Goal: Task Accomplishment & Management: Manage account settings

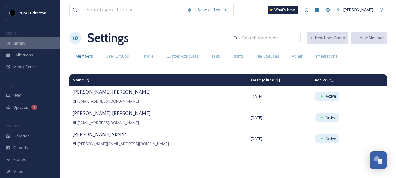
click at [35, 43] on div "Library" at bounding box center [30, 43] width 60 height 12
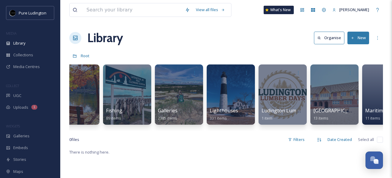
scroll to position [0, 454]
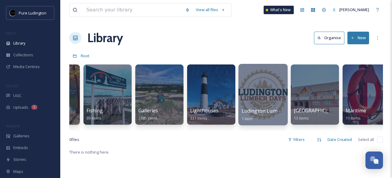
click at [262, 86] on div at bounding box center [262, 94] width 49 height 61
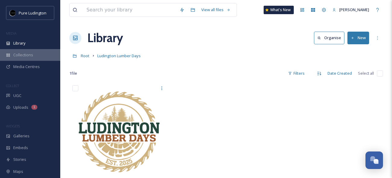
click at [26, 52] on span "Collections" at bounding box center [23, 55] width 20 height 6
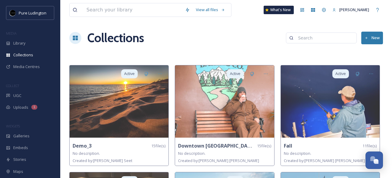
click at [376, 37] on button "New" at bounding box center [372, 38] width 22 height 12
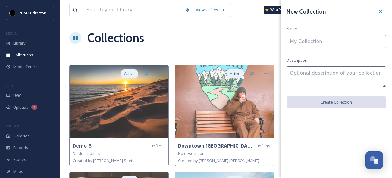
click at [357, 42] on input at bounding box center [335, 42] width 99 height 14
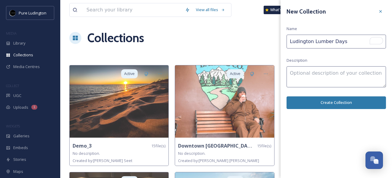
type input "Ludington Lumber Days"
click at [337, 72] on textarea at bounding box center [335, 76] width 99 height 21
click at [325, 103] on button "Create Collection" at bounding box center [335, 102] width 99 height 12
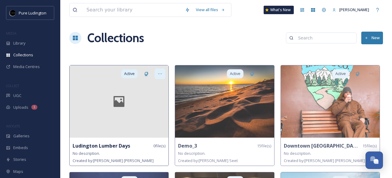
click at [160, 75] on icon at bounding box center [159, 73] width 5 height 5
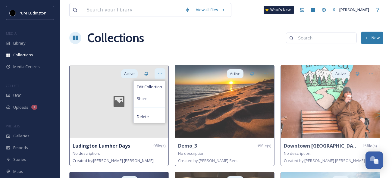
click at [160, 75] on icon at bounding box center [159, 73] width 5 height 5
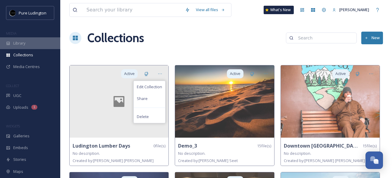
click at [28, 45] on div "Library" at bounding box center [30, 43] width 60 height 12
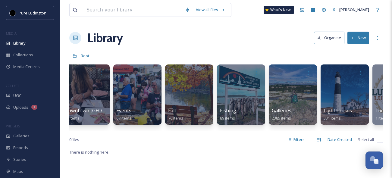
scroll to position [0, 383]
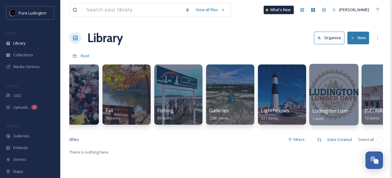
click at [318, 94] on div at bounding box center [333, 94] width 49 height 61
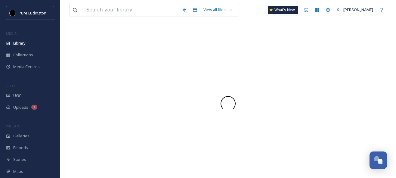
click at [318, 94] on div at bounding box center [228, 103] width 318 height 149
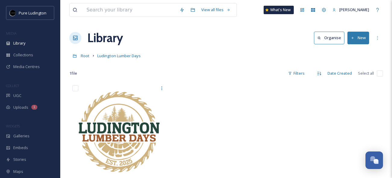
click at [258, 96] on div at bounding box center [226, 133] width 102 height 102
click at [258, 97] on div at bounding box center [226, 133] width 102 height 102
click at [374, 38] on div "More Options" at bounding box center [377, 38] width 11 height 11
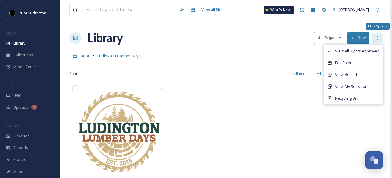
click at [374, 38] on div "More Options" at bounding box center [377, 38] width 11 height 11
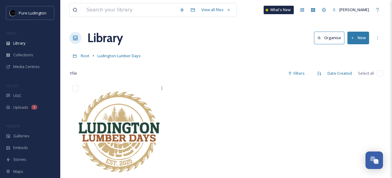
click at [260, 87] on div at bounding box center [226, 133] width 102 height 102
click at [260, 80] on div "View all files What's New [PERSON_NAME] Library Organise New Root Ludington Lum…" at bounding box center [225, 130] width 331 height 260
click at [326, 11] on icon at bounding box center [323, 10] width 5 height 5
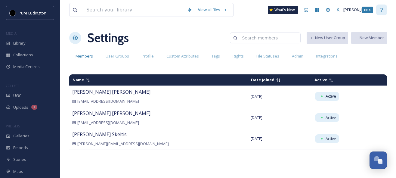
click at [381, 10] on icon at bounding box center [381, 10] width 5 height 5
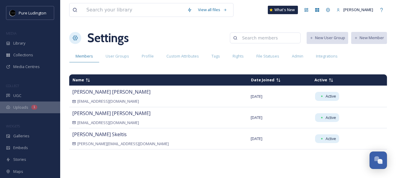
click at [20, 108] on span "Uploads" at bounding box center [20, 107] width 15 height 6
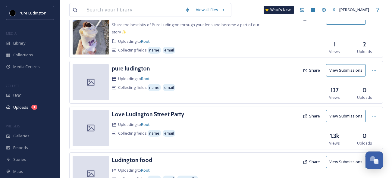
scroll to position [68, 0]
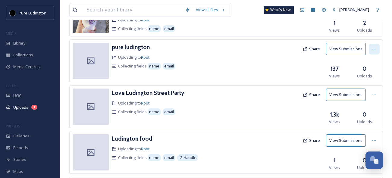
click at [373, 51] on icon at bounding box center [373, 49] width 5 height 5
click at [361, 74] on span "Edit" at bounding box center [362, 74] width 7 height 6
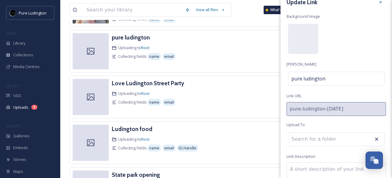
scroll to position [0, 0]
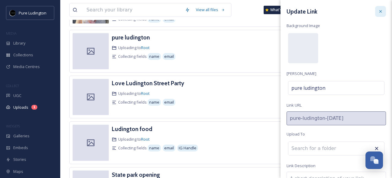
click at [378, 11] on icon at bounding box center [380, 11] width 5 height 5
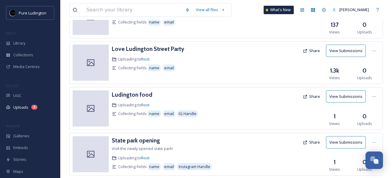
scroll to position [128, 0]
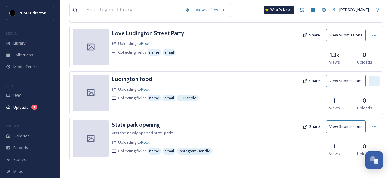
click at [372, 82] on icon at bounding box center [373, 81] width 5 height 5
click at [363, 106] on span "Edit" at bounding box center [362, 106] width 7 height 6
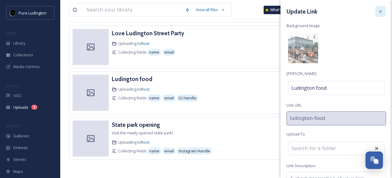
click at [378, 12] on icon at bounding box center [380, 11] width 5 height 5
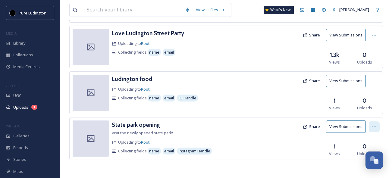
click at [374, 126] on icon at bounding box center [373, 126] width 5 height 5
click at [360, 149] on span "Edit" at bounding box center [362, 152] width 7 height 6
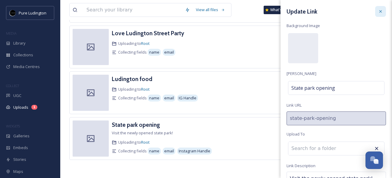
click at [378, 10] on icon at bounding box center [380, 11] width 5 height 5
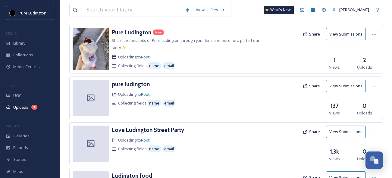
scroll to position [0, 0]
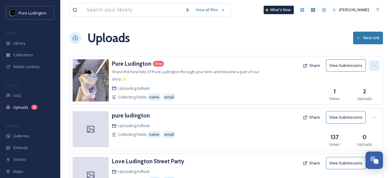
click at [372, 67] on icon at bounding box center [373, 65] width 5 height 5
click at [363, 92] on span "Edit" at bounding box center [362, 91] width 7 height 6
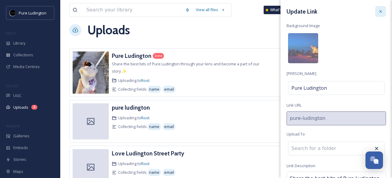
click at [378, 9] on icon at bounding box center [380, 11] width 5 height 5
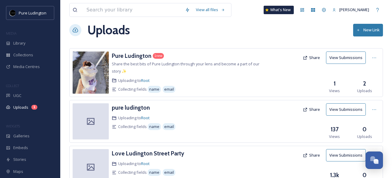
click at [240, 35] on div "Uploads New Link" at bounding box center [225, 30] width 313 height 18
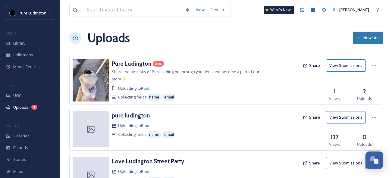
click at [369, 39] on button "New Link" at bounding box center [368, 38] width 30 height 12
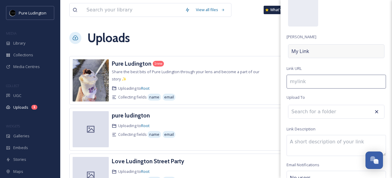
scroll to position [39, 0]
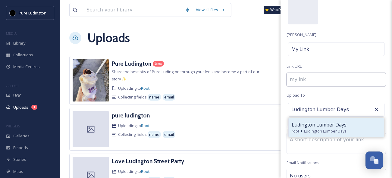
type input "Ludington Lumber Days"
click at [312, 129] on span "Ludington Lumber Days" at bounding box center [325, 131] width 42 height 6
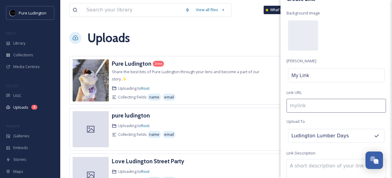
scroll to position [0, 0]
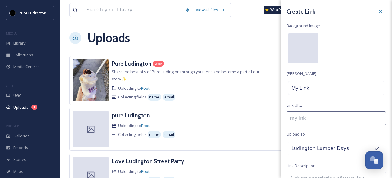
click at [296, 51] on div at bounding box center [303, 48] width 30 height 30
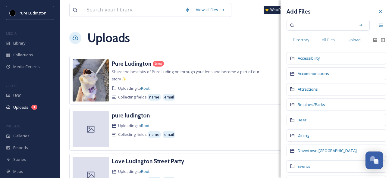
click at [351, 39] on span "Upload" at bounding box center [353, 40] width 13 height 6
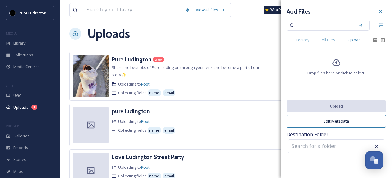
scroll to position [5, 0]
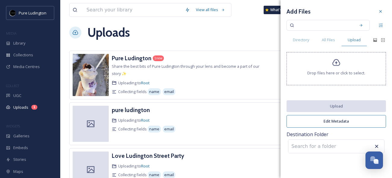
click at [338, 63] on icon at bounding box center [336, 62] width 9 height 9
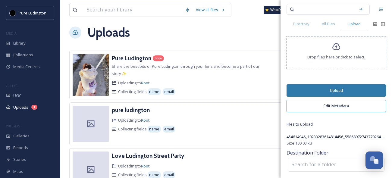
scroll to position [18, 0]
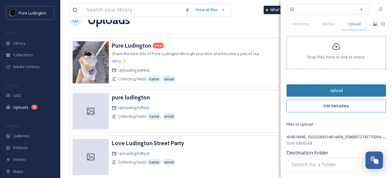
click at [325, 91] on button "Upload" at bounding box center [335, 90] width 99 height 12
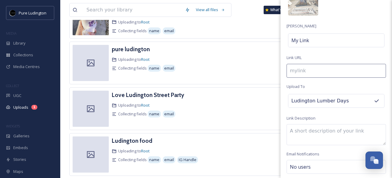
scroll to position [0, 0]
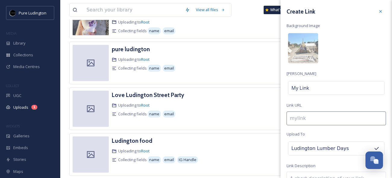
click at [378, 11] on icon at bounding box center [380, 11] width 5 height 5
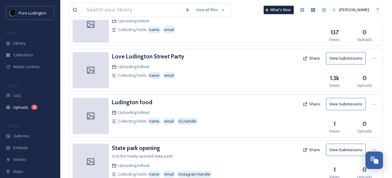
scroll to position [128, 0]
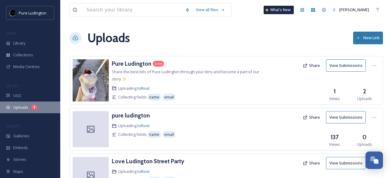
click at [25, 105] on span "Uploads" at bounding box center [20, 107] width 15 height 6
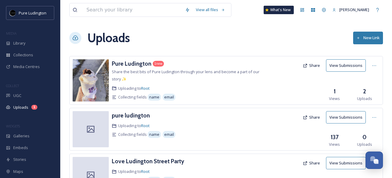
click at [172, 47] on div "View all files What's New [PERSON_NAME] Uploads New Link Pure Ludington 1 new S…" at bounding box center [225, 153] width 331 height 306
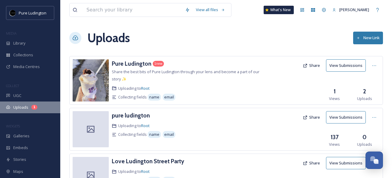
click at [18, 102] on div "Uploads 1" at bounding box center [30, 107] width 60 height 12
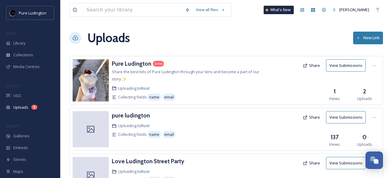
click at [238, 43] on div "Uploads New Link" at bounding box center [225, 38] width 313 height 18
click at [372, 40] on button "New Link" at bounding box center [368, 38] width 30 height 12
click at [245, 37] on div "Uploads New Link" at bounding box center [225, 38] width 313 height 18
click at [24, 44] on span "Library" at bounding box center [19, 43] width 12 height 6
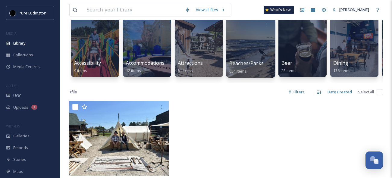
scroll to position [50, 0]
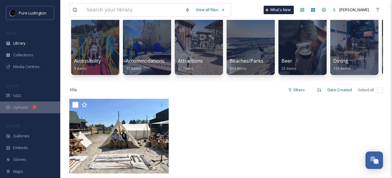
click at [29, 104] on div "Uploads 1" at bounding box center [30, 107] width 60 height 12
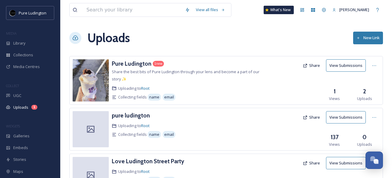
click at [367, 37] on button "New Link" at bounding box center [368, 38] width 30 height 12
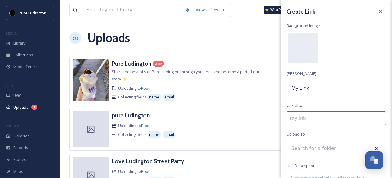
scroll to position [17, 0]
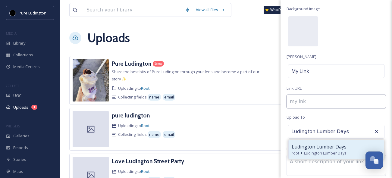
type input "Ludington Lumber Days"
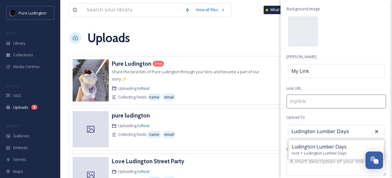
click at [305, 147] on span "Ludington Lumber Days" at bounding box center [318, 146] width 55 height 7
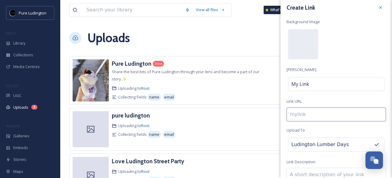
scroll to position [0, 0]
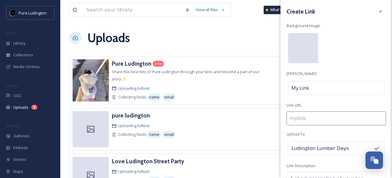
click at [307, 53] on div at bounding box center [303, 48] width 30 height 30
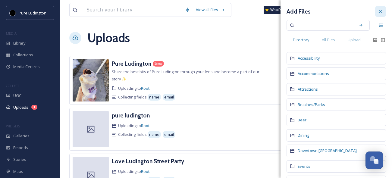
click at [375, 12] on div at bounding box center [380, 11] width 11 height 11
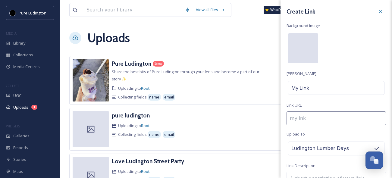
click at [297, 42] on div at bounding box center [303, 48] width 30 height 30
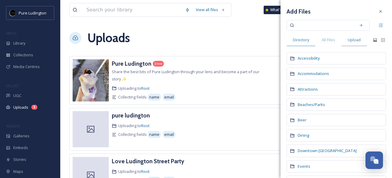
click at [349, 42] on span "Upload" at bounding box center [353, 40] width 13 height 6
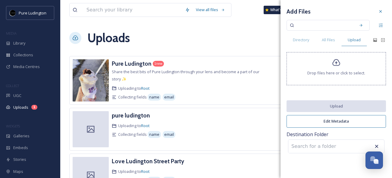
click at [334, 61] on icon at bounding box center [336, 62] width 9 height 9
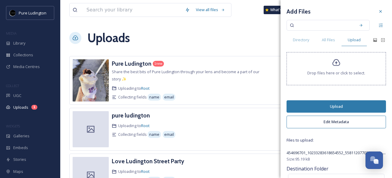
click at [324, 105] on button "Upload" at bounding box center [335, 106] width 99 height 12
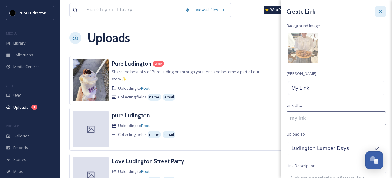
click at [378, 10] on icon at bounding box center [380, 11] width 5 height 5
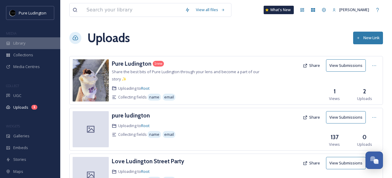
click at [25, 41] on span "Library" at bounding box center [19, 43] width 12 height 6
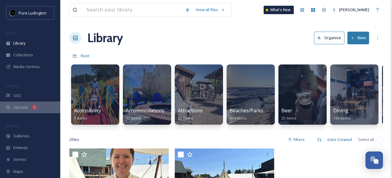
click at [19, 108] on span "Uploads" at bounding box center [20, 107] width 15 height 6
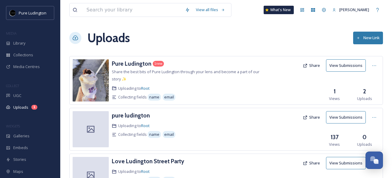
click at [369, 37] on button "New Link" at bounding box center [368, 38] width 30 height 12
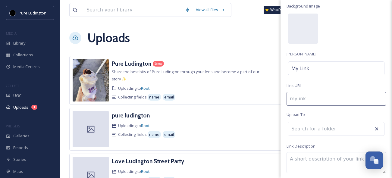
scroll to position [21, 0]
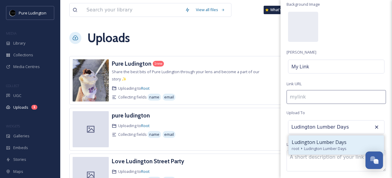
type input "Ludington Lumber Days"
click at [328, 146] on span "Ludington Lumber Days" at bounding box center [325, 149] width 42 height 6
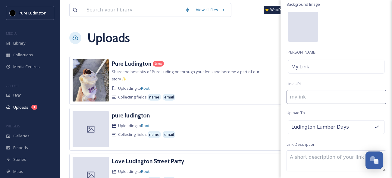
click at [308, 26] on div at bounding box center [303, 27] width 30 height 30
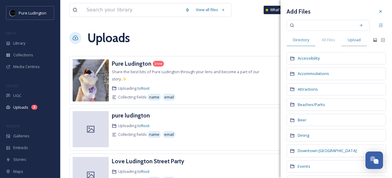
click at [355, 41] on span "Upload" at bounding box center [353, 40] width 13 height 6
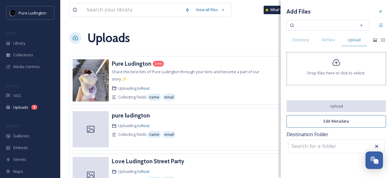
click at [337, 71] on span "Drop files here or click to select." at bounding box center [336, 73] width 58 height 6
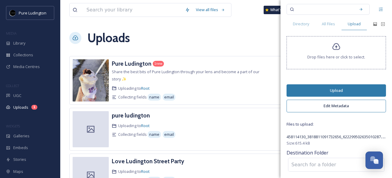
scroll to position [15, 0]
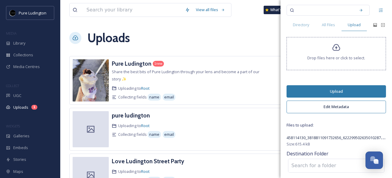
click at [339, 88] on button "Upload" at bounding box center [335, 91] width 99 height 12
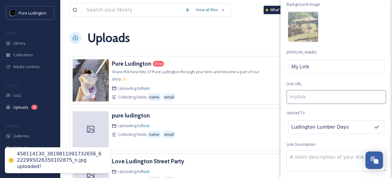
scroll to position [0, 0]
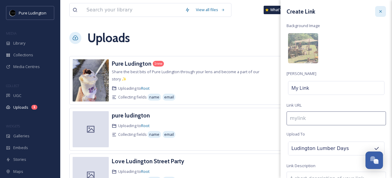
click at [378, 11] on icon at bounding box center [380, 11] width 5 height 5
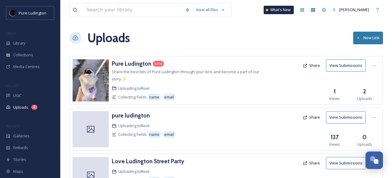
click at [253, 45] on div "Uploads New Link" at bounding box center [225, 38] width 313 height 18
click at [26, 47] on div "Library" at bounding box center [30, 43] width 60 height 12
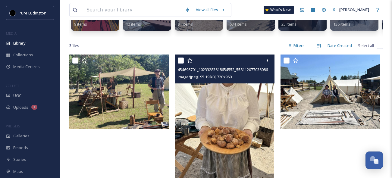
scroll to position [95, 0]
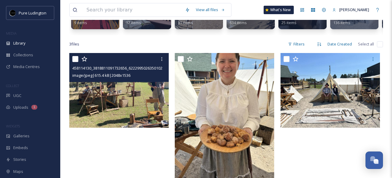
click at [76, 62] on input "checkbox" at bounding box center [75, 59] width 6 height 6
checkbox input "true"
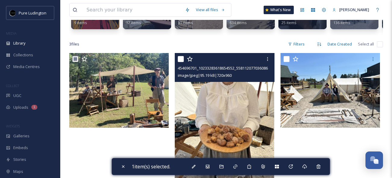
click at [180, 62] on input "checkbox" at bounding box center [181, 59] width 6 height 6
checkbox input "true"
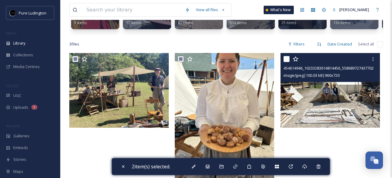
click at [286, 62] on input "checkbox" at bounding box center [286, 59] width 6 height 6
checkbox input "true"
click at [373, 61] on icon at bounding box center [372, 59] width 5 height 5
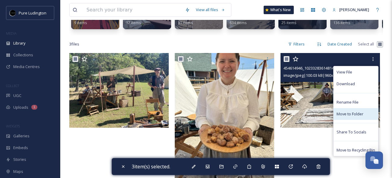
click at [351, 116] on span "Move to Folder" at bounding box center [349, 114] width 27 height 6
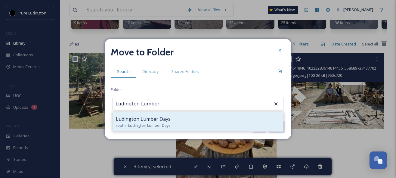
click at [178, 125] on div "root Ludington Lumber Days" at bounding box center [198, 126] width 164 height 6
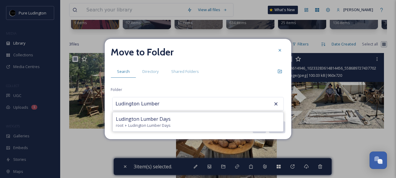
type input "Ludington Lumber Days"
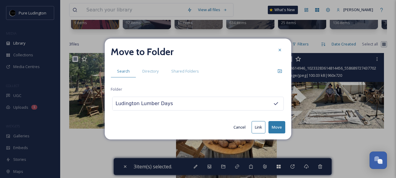
click at [276, 125] on button "Move" at bounding box center [277, 127] width 17 height 12
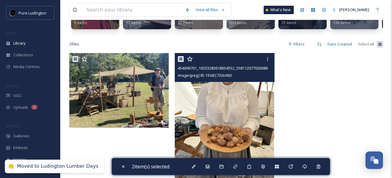
click at [181, 62] on input "checkbox" at bounding box center [181, 59] width 6 height 6
checkbox input "false"
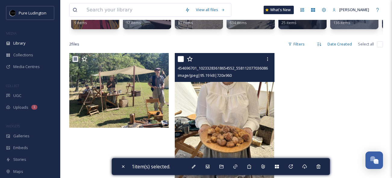
click at [181, 62] on input "checkbox" at bounding box center [181, 59] width 6 height 6
checkbox input "true"
click at [268, 61] on icon at bounding box center [267, 59] width 5 height 5
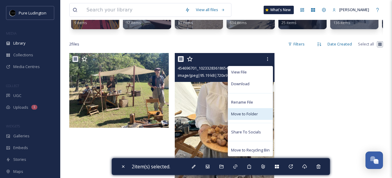
click at [251, 117] on span "Move to Folder" at bounding box center [244, 114] width 27 height 6
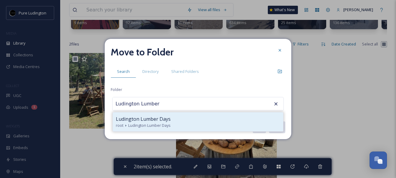
click at [241, 121] on div "Ludington Lumber Days" at bounding box center [198, 118] width 164 height 7
type input "Ludington Lumber Days"
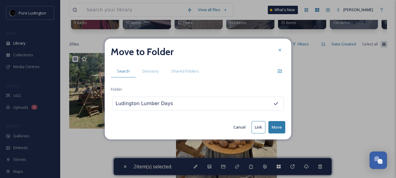
click at [278, 123] on button "Move" at bounding box center [277, 127] width 17 height 12
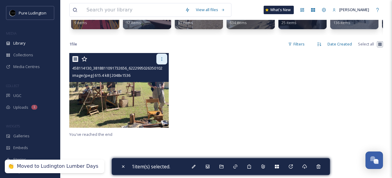
click at [161, 61] on icon at bounding box center [161, 59] width 5 height 5
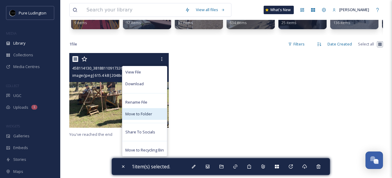
click at [151, 117] on span "Move to Folder" at bounding box center [138, 114] width 27 height 6
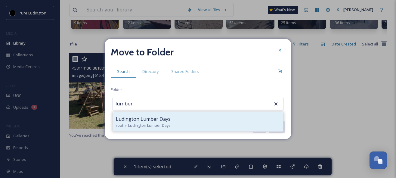
click at [152, 123] on span "Ludington Lumber Days" at bounding box center [149, 126] width 42 height 6
type input "Ludington Lumber Days"
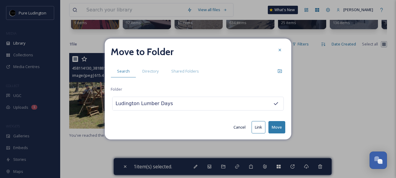
click at [275, 128] on button "Move" at bounding box center [277, 127] width 17 height 12
checkbox input "false"
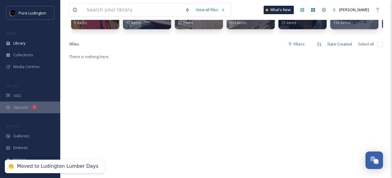
click at [33, 105] on div "1" at bounding box center [34, 107] width 6 height 5
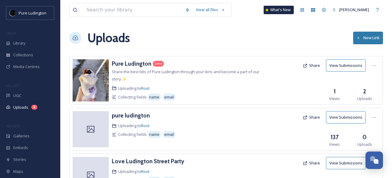
click at [374, 39] on button "New Link" at bounding box center [368, 38] width 30 height 12
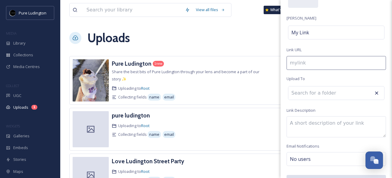
scroll to position [64, 0]
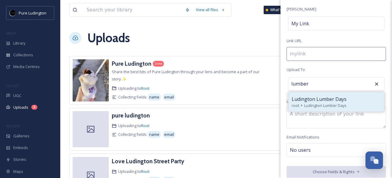
click at [331, 105] on span "Ludington Lumber Days" at bounding box center [325, 106] width 42 height 6
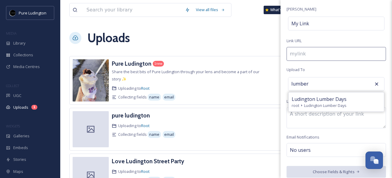
type input "Ludington Lumber Days"
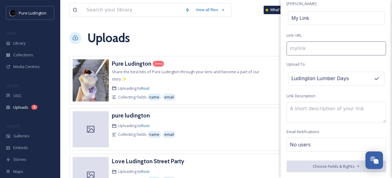
scroll to position [0, 0]
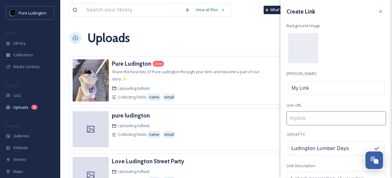
click at [311, 46] on div at bounding box center [303, 48] width 30 height 30
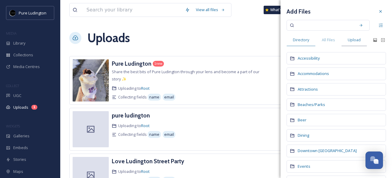
drag, startPoint x: 360, startPoint y: 36, endPoint x: 356, endPoint y: 36, distance: 3.6
click at [360, 36] on div "Upload" at bounding box center [354, 40] width 26 height 12
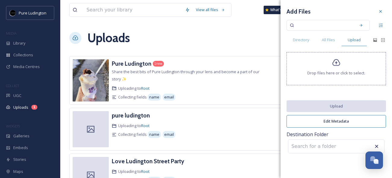
click at [329, 67] on div "Drop files here or click to select." at bounding box center [335, 68] width 99 height 33
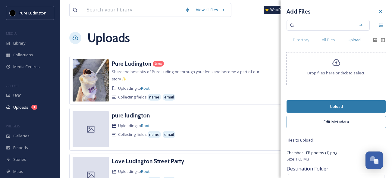
click at [309, 102] on button "Upload" at bounding box center [335, 106] width 99 height 12
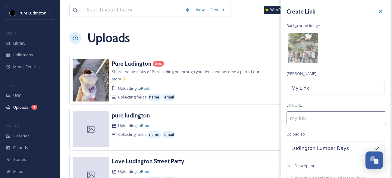
click at [378, 11] on icon at bounding box center [380, 11] width 5 height 5
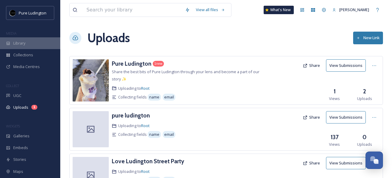
click at [27, 42] on div "Library" at bounding box center [30, 43] width 60 height 12
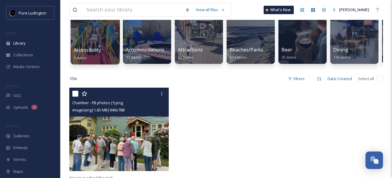
scroll to position [112, 0]
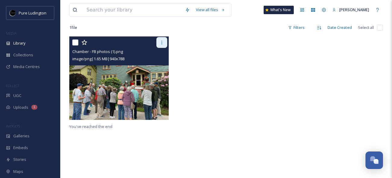
click at [162, 45] on icon at bounding box center [161, 42] width 5 height 5
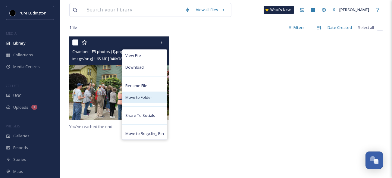
click at [143, 100] on span "Move to Folder" at bounding box center [138, 98] width 27 height 6
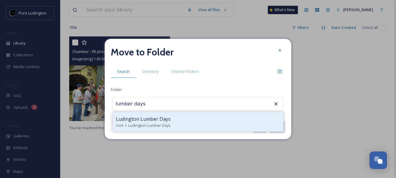
click at [126, 123] on div "root Ludington Lumber Days" at bounding box center [198, 126] width 164 height 6
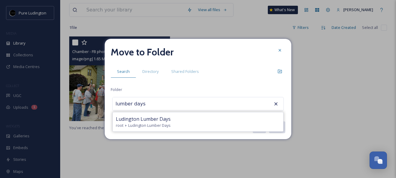
type input "Ludington Lumber Days"
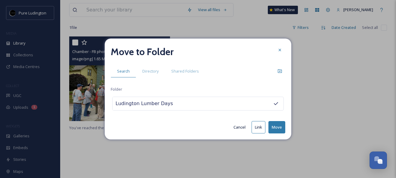
click at [279, 128] on button "Move" at bounding box center [277, 127] width 17 height 12
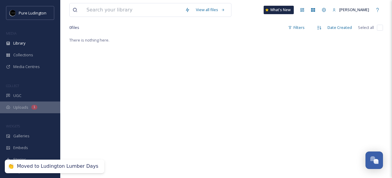
click at [18, 109] on span "Uploads" at bounding box center [20, 107] width 15 height 6
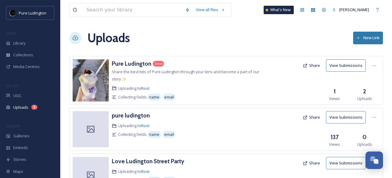
click at [365, 39] on button "New Link" at bounding box center [368, 38] width 30 height 12
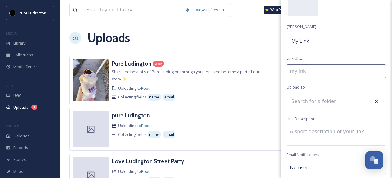
scroll to position [1, 0]
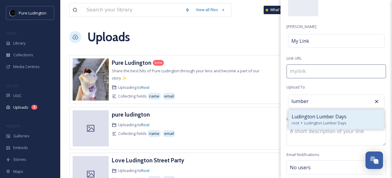
click at [303, 116] on span "Ludington Lumber Days" at bounding box center [318, 116] width 55 height 7
type input "Ludington Lumber Days"
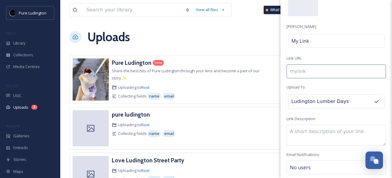
scroll to position [0, 0]
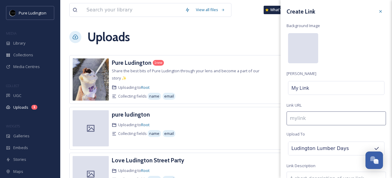
click at [300, 52] on div at bounding box center [303, 48] width 30 height 30
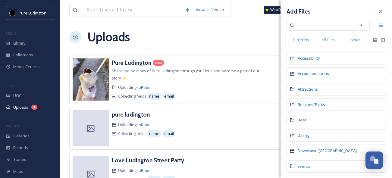
click at [350, 40] on span "Upload" at bounding box center [353, 40] width 13 height 6
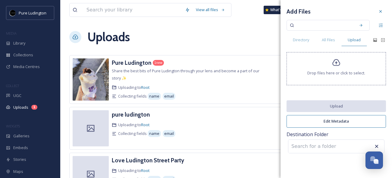
click at [347, 71] on span "Drop files here or click to select." at bounding box center [336, 73] width 58 height 6
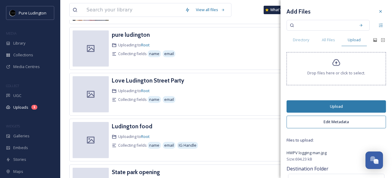
scroll to position [128, 0]
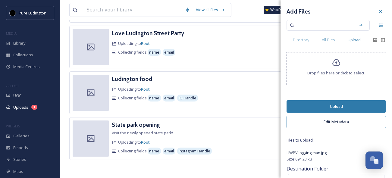
click at [299, 106] on button "Upload" at bounding box center [335, 106] width 99 height 12
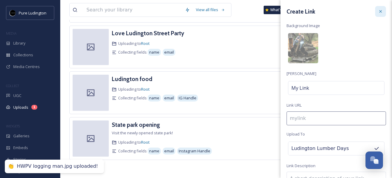
click at [379, 11] on icon at bounding box center [380, 11] width 2 height 2
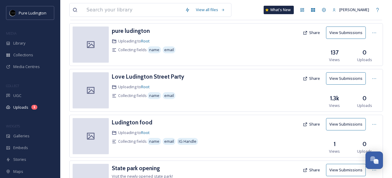
scroll to position [0, 0]
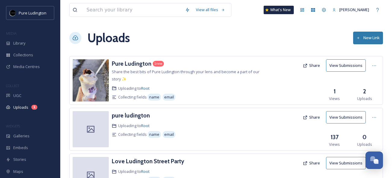
click at [368, 39] on button "New Link" at bounding box center [368, 38] width 30 height 12
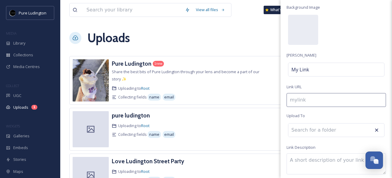
scroll to position [26, 0]
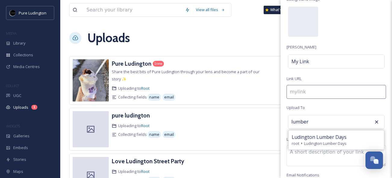
click at [297, 135] on span "Ludington Lumber Days" at bounding box center [318, 136] width 55 height 7
type input "Ludington Lumber Days"
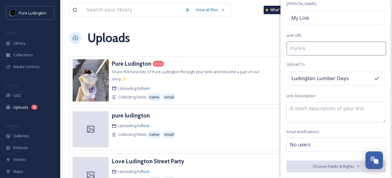
scroll to position [0, 0]
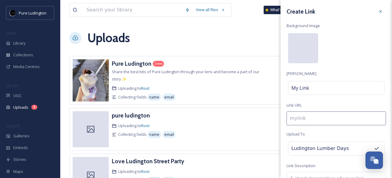
click at [295, 53] on div at bounding box center [303, 48] width 30 height 30
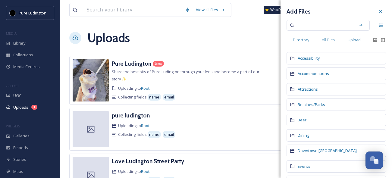
click at [352, 39] on span "Upload" at bounding box center [353, 40] width 13 height 6
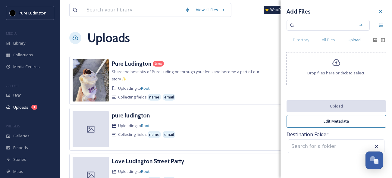
click at [322, 66] on div "Drop files here or click to select." at bounding box center [335, 68] width 99 height 33
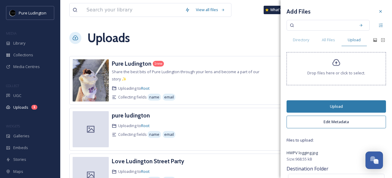
click at [341, 105] on button "Upload" at bounding box center [335, 106] width 99 height 12
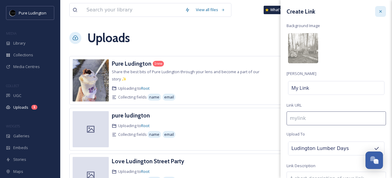
click at [378, 11] on icon at bounding box center [380, 11] width 5 height 5
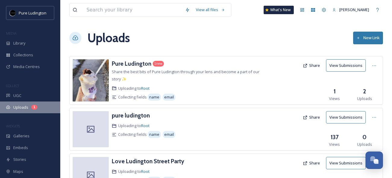
click at [15, 106] on span "Uploads" at bounding box center [20, 107] width 15 height 6
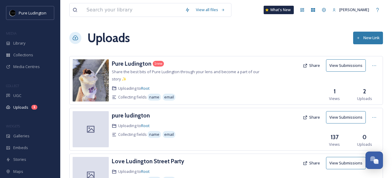
click at [359, 36] on icon at bounding box center [358, 38] width 4 height 4
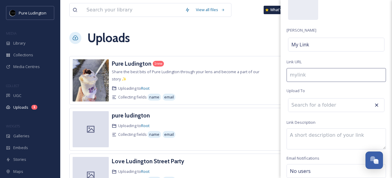
scroll to position [41, 0]
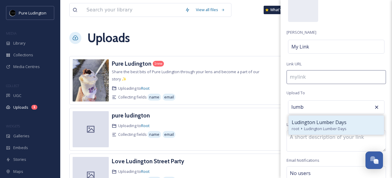
click at [333, 125] on span "Ludington Lumber Days" at bounding box center [318, 122] width 55 height 7
type input "Ludington Lumber Days"
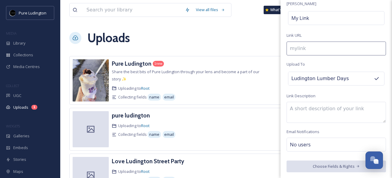
scroll to position [0, 0]
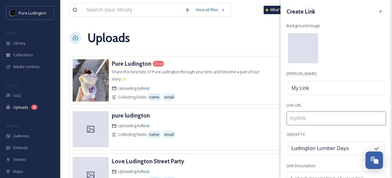
click at [302, 56] on div at bounding box center [303, 48] width 30 height 30
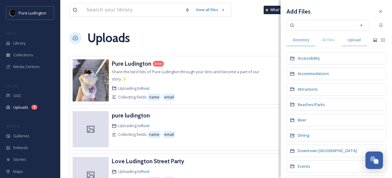
click at [349, 39] on span "Upload" at bounding box center [353, 40] width 13 height 6
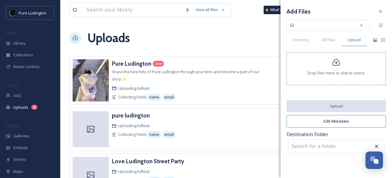
click at [314, 66] on div "Drop files here or click to select." at bounding box center [335, 68] width 99 height 33
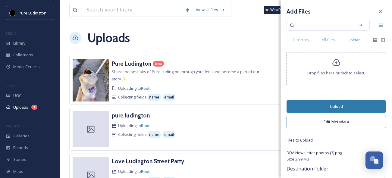
click at [307, 106] on button "Upload" at bounding box center [335, 106] width 99 height 12
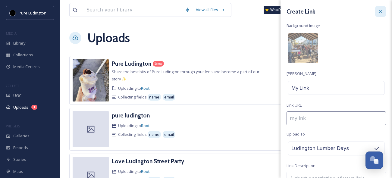
click at [379, 11] on icon at bounding box center [380, 11] width 2 height 2
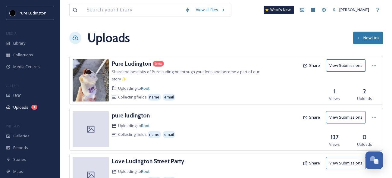
click at [364, 38] on button "New Link" at bounding box center [368, 38] width 30 height 12
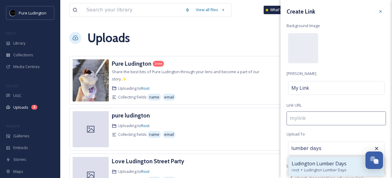
click at [309, 160] on span "Ludington Lumber Days" at bounding box center [318, 163] width 55 height 7
type input "Ludington Lumber Days"
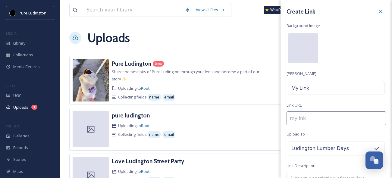
click at [303, 59] on div at bounding box center [303, 48] width 30 height 30
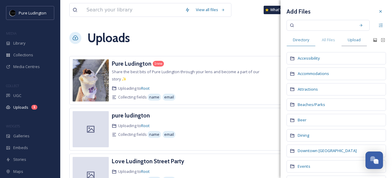
click at [351, 39] on span "Upload" at bounding box center [353, 40] width 13 height 6
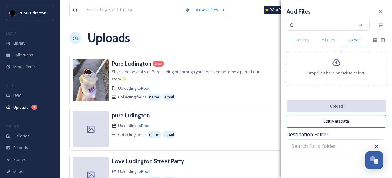
click at [326, 61] on div "Drop files here or click to select." at bounding box center [335, 68] width 99 height 33
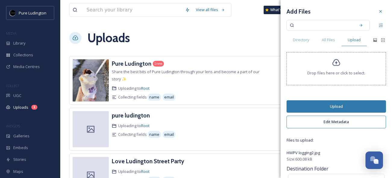
click at [303, 107] on button "Upload" at bounding box center [335, 106] width 99 height 12
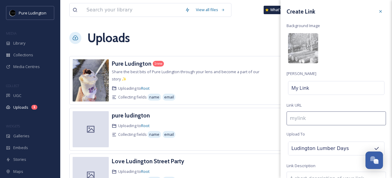
click at [378, 11] on icon at bounding box center [380, 11] width 5 height 5
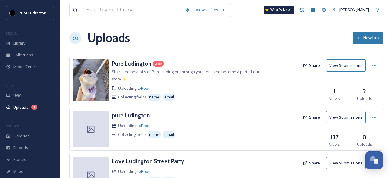
click at [362, 40] on button "New Link" at bounding box center [368, 38] width 30 height 12
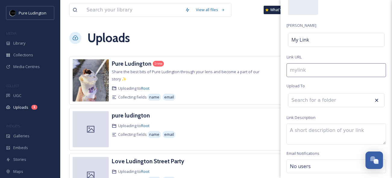
scroll to position [47, 0]
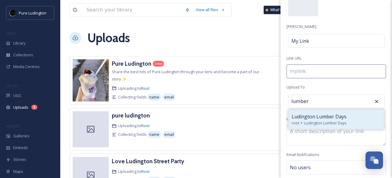
click at [310, 120] on span "Ludington Lumber Days" at bounding box center [325, 123] width 42 height 6
type input "Ludington Lumber Days"
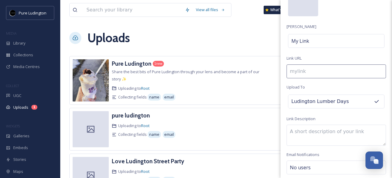
click at [302, 7] on div at bounding box center [303, 1] width 30 height 30
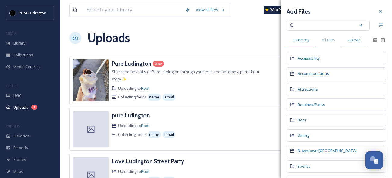
click at [353, 39] on span "Upload" at bounding box center [353, 40] width 13 height 6
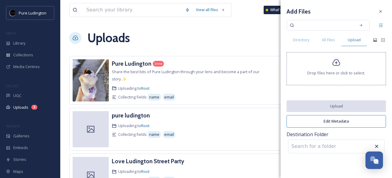
click at [332, 62] on icon at bounding box center [336, 62] width 8 height 7
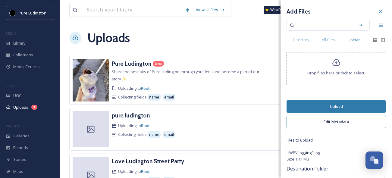
click at [332, 102] on button "Upload" at bounding box center [335, 106] width 99 height 12
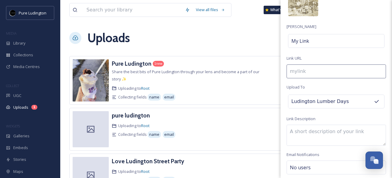
scroll to position [0, 0]
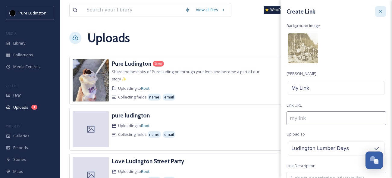
click at [378, 12] on icon at bounding box center [380, 11] width 5 height 5
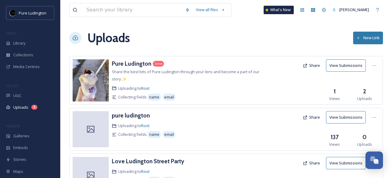
click at [367, 37] on button "New Link" at bounding box center [368, 38] width 30 height 12
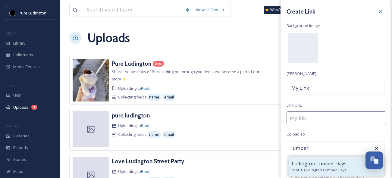
click at [308, 163] on span "Ludington Lumber Days" at bounding box center [318, 163] width 55 height 7
type input "Ludington Lumber Days"
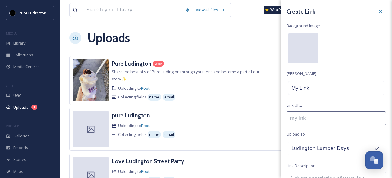
click at [306, 54] on div at bounding box center [303, 48] width 30 height 30
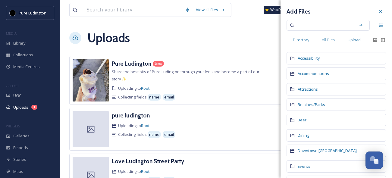
click at [349, 42] on span "Upload" at bounding box center [353, 40] width 13 height 6
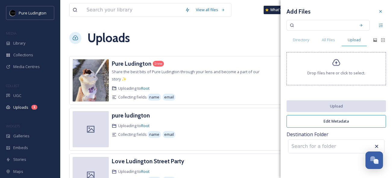
click at [305, 59] on div "Drop files here or click to select." at bounding box center [335, 68] width 99 height 33
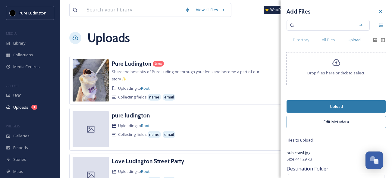
click at [329, 100] on button "Upload" at bounding box center [335, 106] width 99 height 12
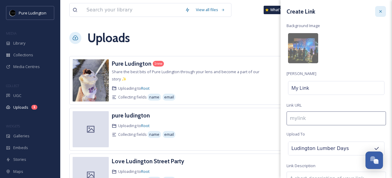
click at [378, 10] on icon at bounding box center [380, 11] width 5 height 5
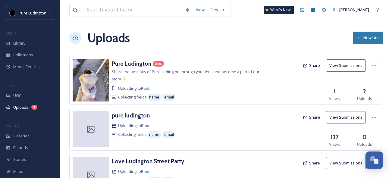
click at [368, 38] on button "New Link" at bounding box center [368, 38] width 30 height 12
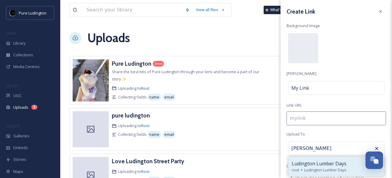
click at [304, 167] on span "Ludington Lumber Days" at bounding box center [325, 170] width 42 height 6
type input "Ludington Lumber Days"
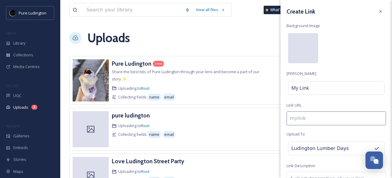
click at [309, 45] on div at bounding box center [303, 48] width 30 height 30
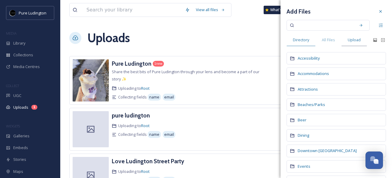
click at [353, 39] on span "Upload" at bounding box center [353, 40] width 13 height 6
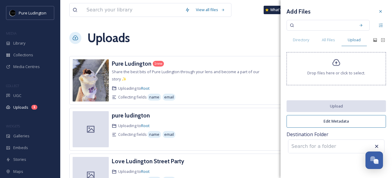
click at [337, 70] on div "Drop files here or click to select." at bounding box center [335, 68] width 99 height 33
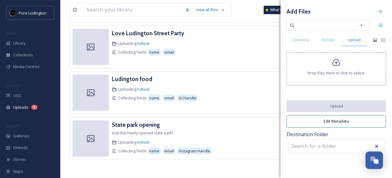
scroll to position [126, 0]
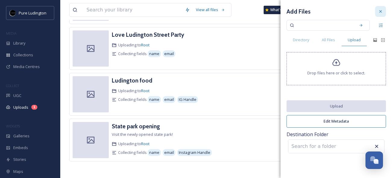
click at [380, 14] on icon at bounding box center [380, 11] width 5 height 5
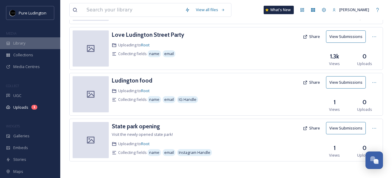
click at [36, 40] on div "Library" at bounding box center [30, 43] width 60 height 12
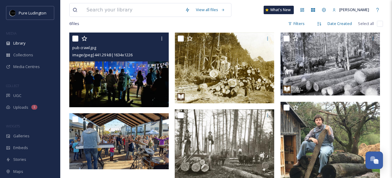
scroll to position [116, 0]
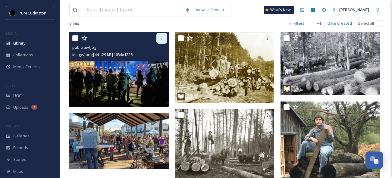
click at [158, 44] on div at bounding box center [161, 38] width 11 height 11
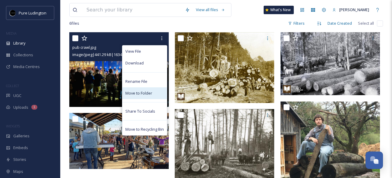
click at [137, 99] on div "Move to Folder" at bounding box center [144, 93] width 45 height 12
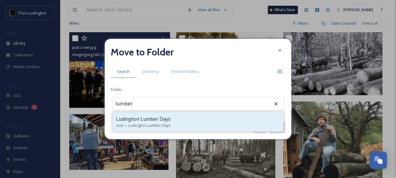
click at [234, 121] on div "Ludington Lumber Days" at bounding box center [198, 118] width 164 height 7
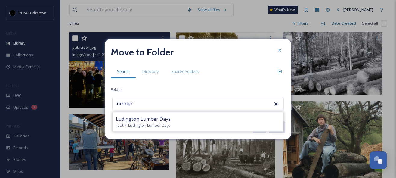
type input "Ludington Lumber Days"
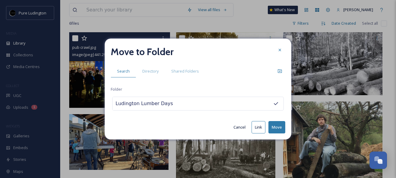
click at [277, 124] on button "Move" at bounding box center [277, 127] width 17 height 12
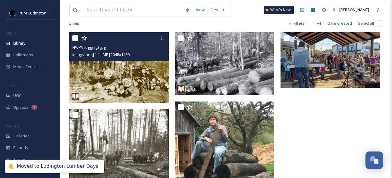
click at [75, 41] on input "checkbox" at bounding box center [75, 38] width 6 height 6
checkbox input "true"
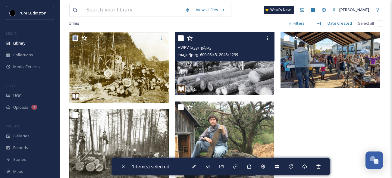
click at [182, 41] on input "checkbox" at bounding box center [181, 38] width 6 height 6
checkbox input "true"
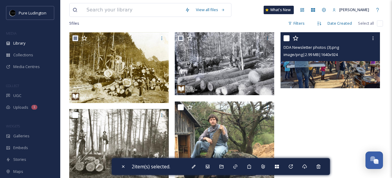
click at [286, 41] on input "checkbox" at bounding box center [286, 38] width 6 height 6
checkbox input "true"
click at [375, 41] on icon at bounding box center [372, 38] width 5 height 5
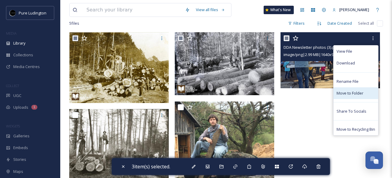
click at [354, 94] on div "Move to Folder" at bounding box center [355, 93] width 45 height 12
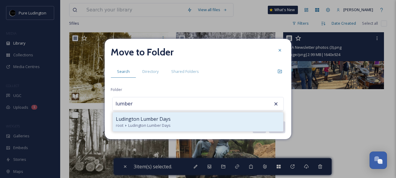
click at [154, 116] on span "Ludington Lumber Days" at bounding box center [143, 118] width 55 height 7
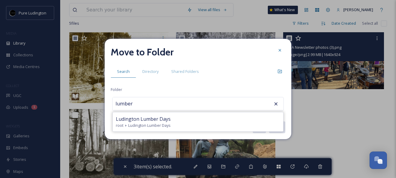
type input "Ludington Lumber Days"
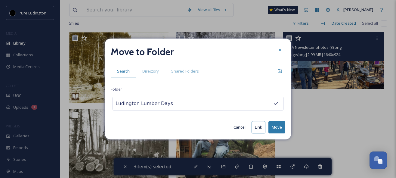
click at [272, 126] on button "Move" at bounding box center [277, 127] width 17 height 12
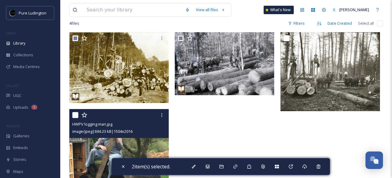
click at [76, 118] on input "checkbox" at bounding box center [75, 115] width 6 height 6
checkbox input "true"
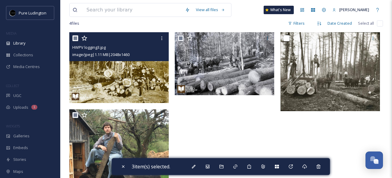
click at [74, 41] on input "checkbox" at bounding box center [75, 38] width 6 height 6
checkbox input "true"
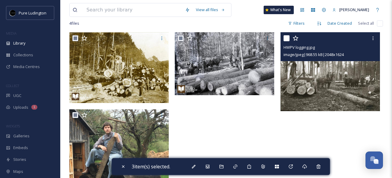
click at [286, 41] on input "checkbox" at bounding box center [286, 38] width 6 height 6
checkbox input "true"
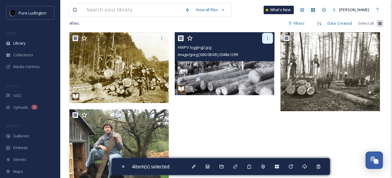
click at [267, 40] on icon at bounding box center [267, 38] width 1 height 4
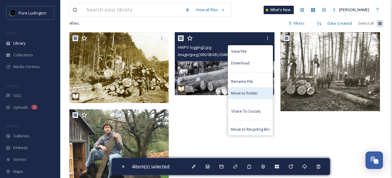
click at [251, 96] on span "Move to Folder" at bounding box center [244, 93] width 27 height 6
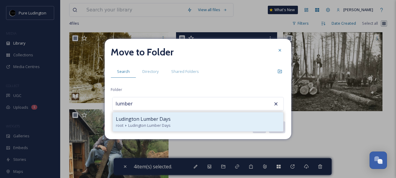
click at [226, 113] on div "Ludington Lumber Days root Ludington Lumber Days" at bounding box center [198, 121] width 170 height 19
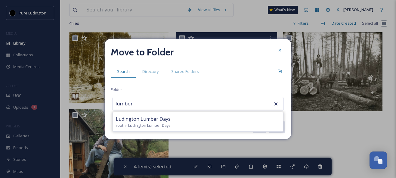
type input "Ludington Lumber Days"
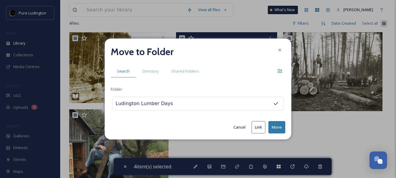
click at [275, 126] on button "Move" at bounding box center [277, 127] width 17 height 12
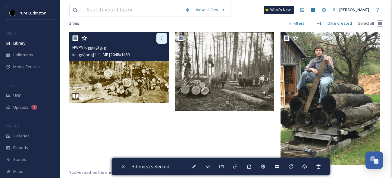
click at [160, 41] on icon at bounding box center [161, 38] width 5 height 5
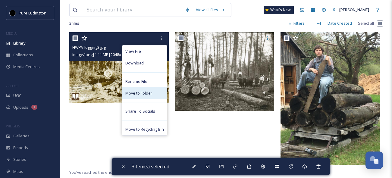
click at [147, 96] on span "Move to Folder" at bounding box center [138, 93] width 27 height 6
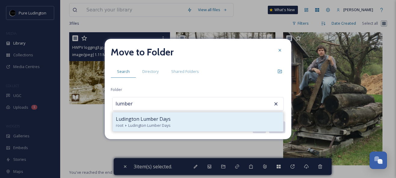
click at [204, 120] on div "Ludington Lumber Days" at bounding box center [198, 118] width 164 height 7
type input "Ludington Lumber Days"
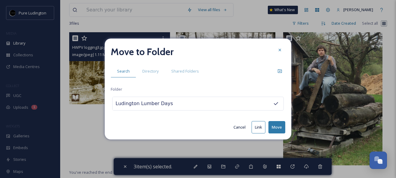
click at [273, 125] on button "Move" at bounding box center [277, 127] width 17 height 12
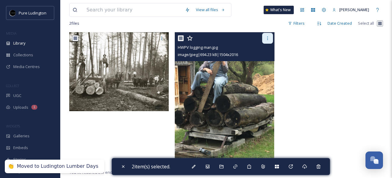
click at [268, 41] on icon at bounding box center [267, 38] width 5 height 5
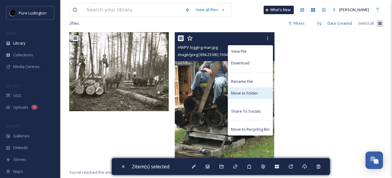
click at [247, 95] on span "Move to Folder" at bounding box center [244, 93] width 27 height 6
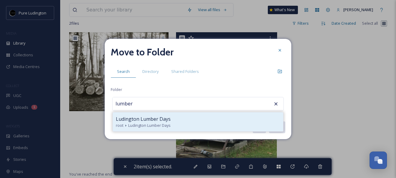
click at [237, 118] on div "Ludington Lumber Days" at bounding box center [198, 118] width 164 height 7
type input "Ludington Lumber Days"
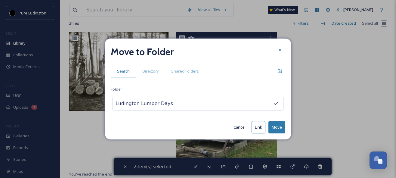
click at [276, 128] on button "Move" at bounding box center [277, 127] width 17 height 12
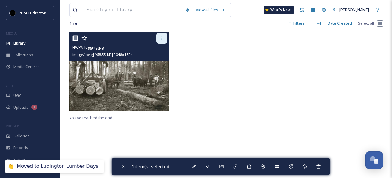
click at [161, 41] on icon at bounding box center [161, 38] width 5 height 5
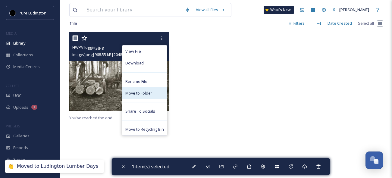
click at [149, 94] on div "Move to Folder" at bounding box center [144, 93] width 45 height 12
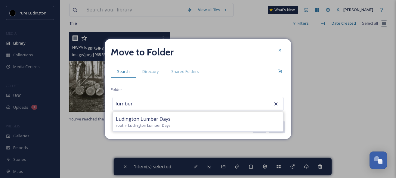
click at [234, 123] on div "root Ludington Lumber Days" at bounding box center [198, 126] width 164 height 6
type input "Ludington Lumber Days"
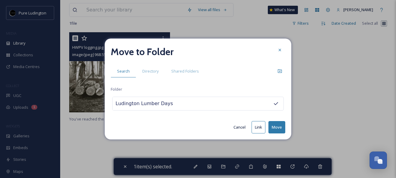
click at [277, 126] on button "Move" at bounding box center [277, 127] width 17 height 12
checkbox input "false"
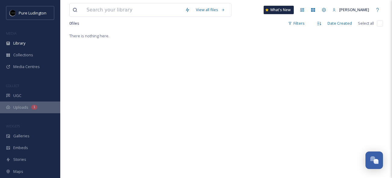
click at [18, 106] on span "Uploads" at bounding box center [20, 107] width 15 height 6
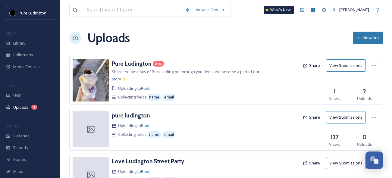
click at [374, 38] on button "New Link" at bounding box center [368, 38] width 30 height 12
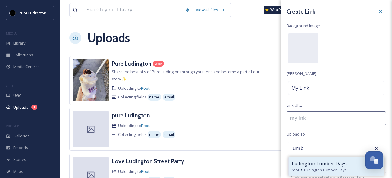
click at [306, 163] on span "Ludington Lumber Days" at bounding box center [318, 163] width 55 height 7
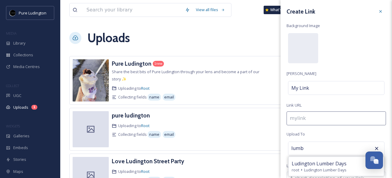
type input "Ludington Lumber Days"
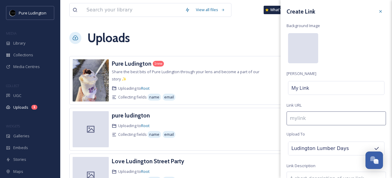
click at [303, 54] on div at bounding box center [303, 48] width 30 height 30
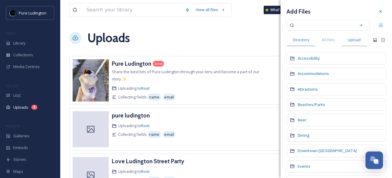
click at [353, 43] on div "Upload" at bounding box center [354, 40] width 26 height 12
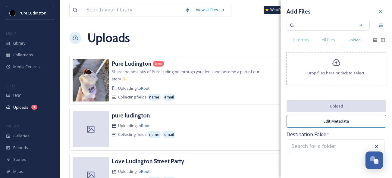
click at [321, 64] on div "Drop files here or click to select." at bounding box center [335, 68] width 99 height 33
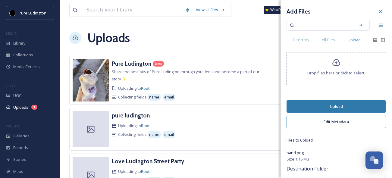
click at [333, 105] on button "Upload" at bounding box center [335, 106] width 99 height 12
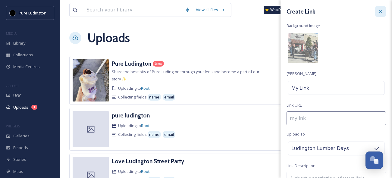
click at [378, 10] on icon at bounding box center [380, 11] width 5 height 5
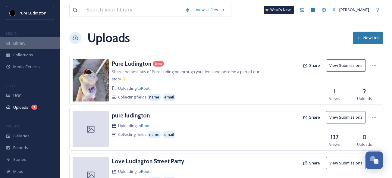
click at [47, 39] on div "Library" at bounding box center [30, 43] width 60 height 12
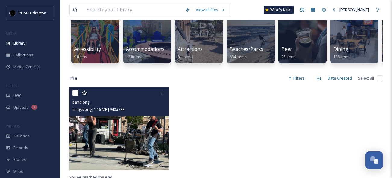
scroll to position [62, 0]
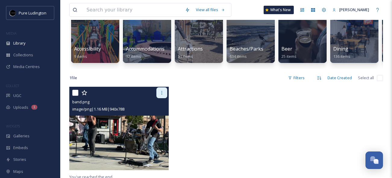
click at [160, 95] on icon at bounding box center [161, 92] width 5 height 5
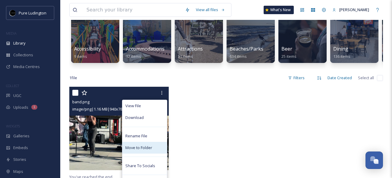
click at [139, 151] on span "Move to Folder" at bounding box center [138, 148] width 27 height 6
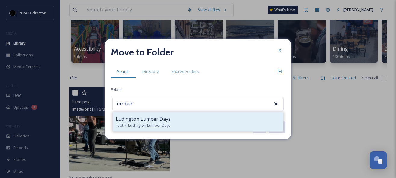
click at [149, 124] on span "Ludington Lumber Days" at bounding box center [149, 126] width 42 height 6
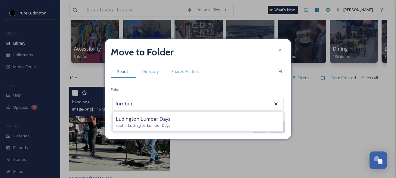
type input "Ludington Lumber Days"
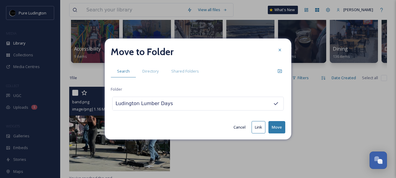
click at [275, 125] on button "Move" at bounding box center [277, 127] width 17 height 12
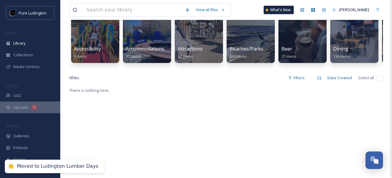
click at [19, 106] on span "Uploads" at bounding box center [20, 107] width 15 height 6
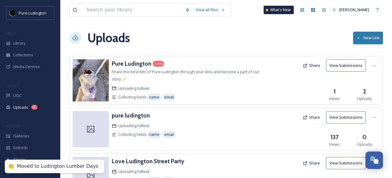
click at [362, 35] on button "New Link" at bounding box center [368, 38] width 30 height 12
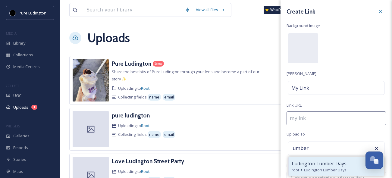
click at [315, 161] on span "Ludington Lumber Days" at bounding box center [318, 163] width 55 height 7
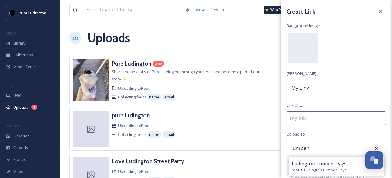
type input "Ludington Lumber Days"
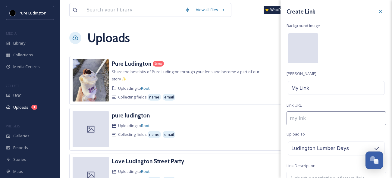
click at [308, 49] on div at bounding box center [303, 48] width 30 height 30
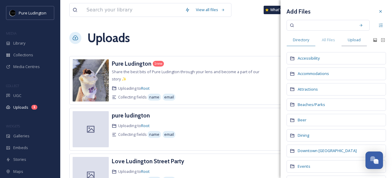
click at [352, 39] on span "Upload" at bounding box center [353, 40] width 13 height 6
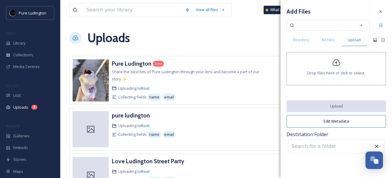
click at [346, 59] on div "Drop files here or click to select." at bounding box center [335, 68] width 99 height 33
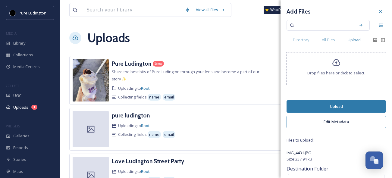
click at [337, 107] on button "Upload" at bounding box center [335, 106] width 99 height 12
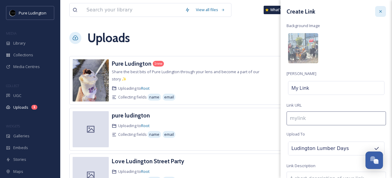
click at [379, 10] on icon at bounding box center [380, 11] width 2 height 2
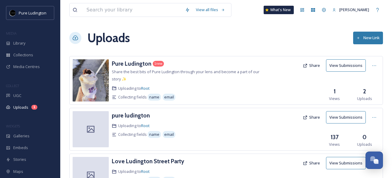
click at [363, 37] on button "New Link" at bounding box center [368, 38] width 30 height 12
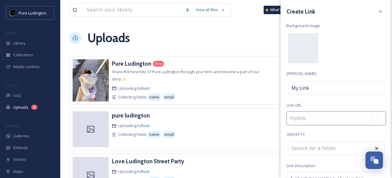
click at [303, 115] on input "To enrich screen reader interactions, please activate Accessibility in Grammarl…" at bounding box center [335, 118] width 99 height 14
click at [298, 147] on input at bounding box center [321, 148] width 66 height 13
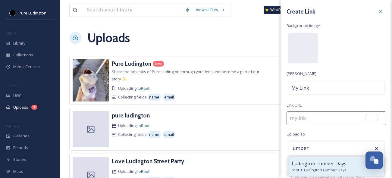
click at [296, 167] on span "root" at bounding box center [295, 170] width 8 height 6
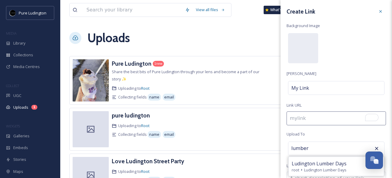
type input "Ludington Lumber Days"
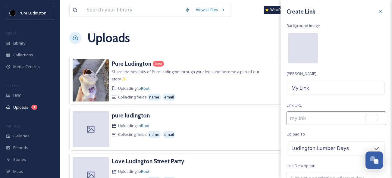
click at [303, 58] on div at bounding box center [303, 48] width 30 height 30
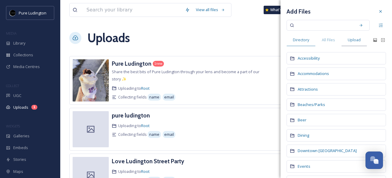
click at [352, 41] on span "Upload" at bounding box center [353, 40] width 13 height 6
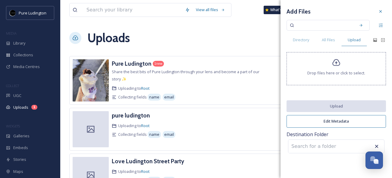
click at [334, 65] on icon at bounding box center [336, 62] width 9 height 9
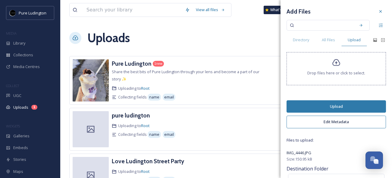
click at [329, 106] on button "Upload" at bounding box center [335, 106] width 99 height 12
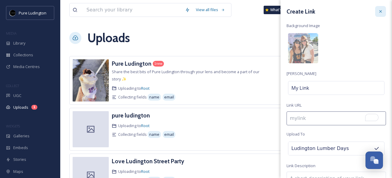
click at [378, 13] on icon at bounding box center [380, 11] width 5 height 5
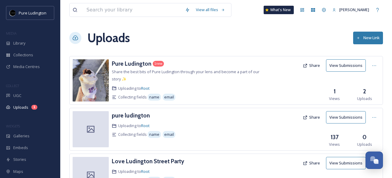
click at [366, 36] on button "New Link" at bounding box center [368, 38] width 30 height 12
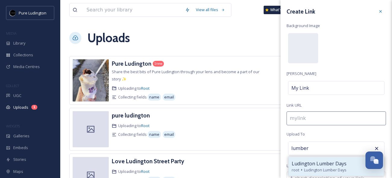
click at [306, 165] on span "Ludington Lumber Days" at bounding box center [318, 163] width 55 height 7
type input "Ludington Lumber Days"
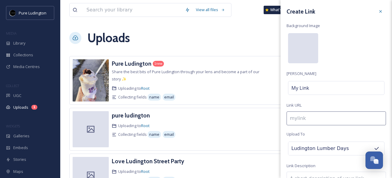
click at [305, 50] on div at bounding box center [303, 48] width 30 height 30
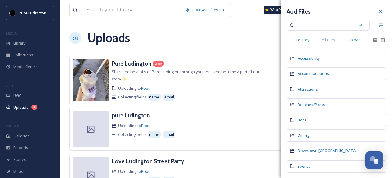
click at [349, 39] on span "Upload" at bounding box center [353, 40] width 13 height 6
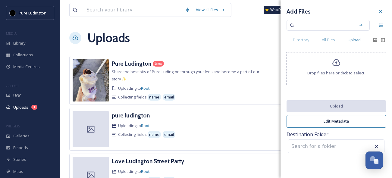
type input "i"
click at [334, 66] on icon at bounding box center [336, 62] width 9 height 9
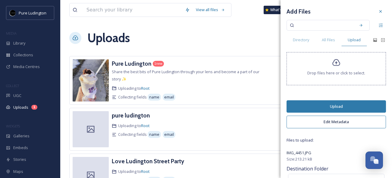
click at [330, 106] on button "Upload" at bounding box center [335, 106] width 99 height 12
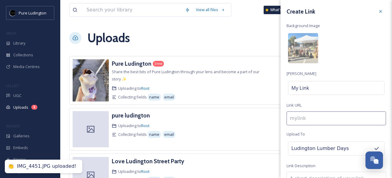
click at [378, 12] on icon at bounding box center [380, 11] width 5 height 5
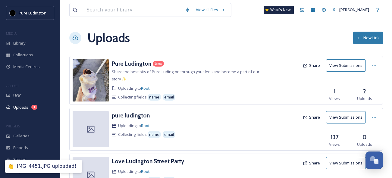
click at [362, 37] on button "New Link" at bounding box center [368, 38] width 30 height 12
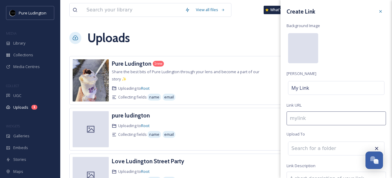
click at [302, 60] on div at bounding box center [303, 48] width 30 height 30
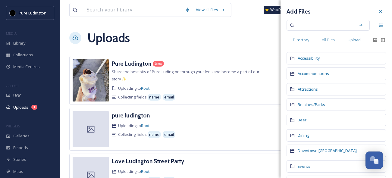
click at [351, 43] on div "Upload" at bounding box center [354, 40] width 26 height 12
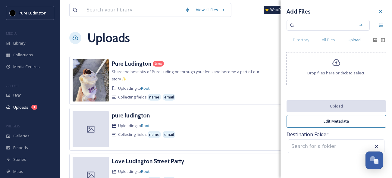
click at [322, 71] on span "Drop files here or click to select." at bounding box center [336, 73] width 58 height 6
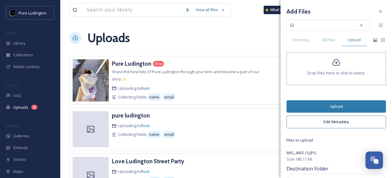
click at [321, 106] on button "Upload" at bounding box center [335, 106] width 99 height 12
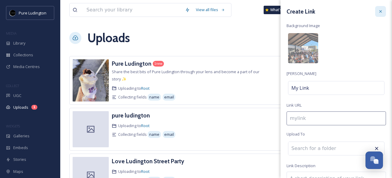
click at [378, 13] on icon at bounding box center [380, 11] width 5 height 5
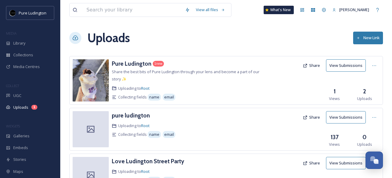
click at [364, 41] on button "New Link" at bounding box center [368, 38] width 30 height 12
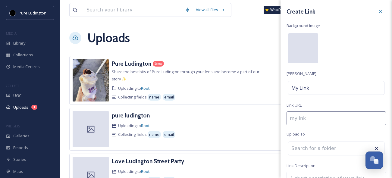
click at [306, 48] on div at bounding box center [303, 48] width 30 height 30
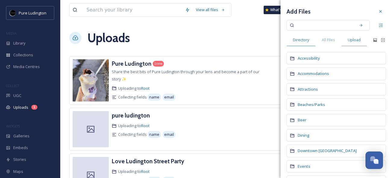
click at [352, 42] on span "Upload" at bounding box center [353, 40] width 13 height 6
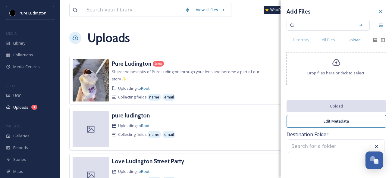
click at [332, 65] on icon at bounding box center [336, 62] width 9 height 9
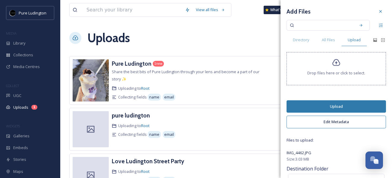
click at [323, 106] on button "Upload" at bounding box center [335, 106] width 99 height 12
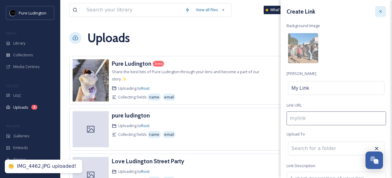
click at [379, 11] on icon at bounding box center [380, 11] width 2 height 2
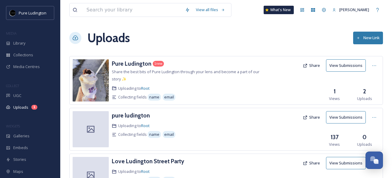
click at [357, 40] on button "New Link" at bounding box center [368, 38] width 30 height 12
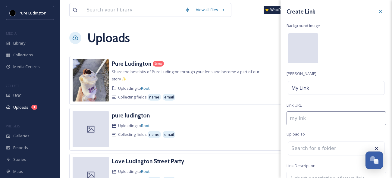
click at [306, 54] on div at bounding box center [303, 48] width 30 height 30
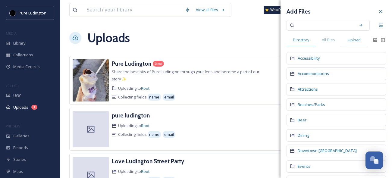
click at [348, 42] on span "Upload" at bounding box center [353, 40] width 13 height 6
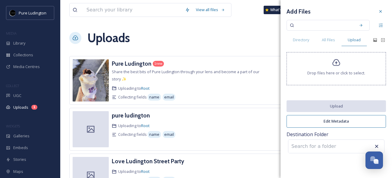
click at [337, 64] on icon at bounding box center [336, 62] width 9 height 9
click at [377, 14] on div at bounding box center [380, 11] width 11 height 11
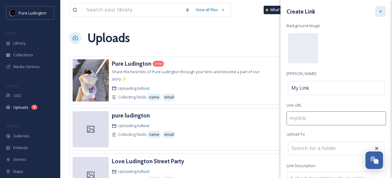
click at [378, 10] on icon at bounding box center [380, 11] width 5 height 5
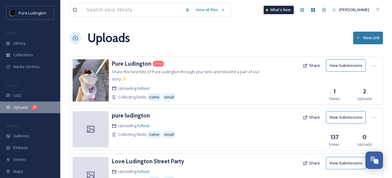
click at [22, 107] on span "Uploads" at bounding box center [20, 107] width 15 height 6
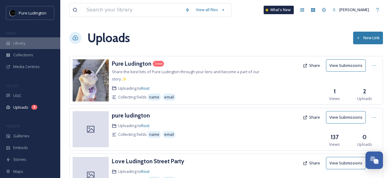
click at [23, 38] on div "Library" at bounding box center [30, 43] width 60 height 12
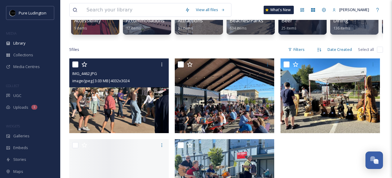
scroll to position [109, 0]
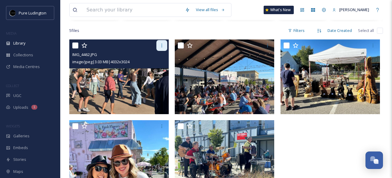
click at [162, 48] on icon at bounding box center [161, 45] width 5 height 5
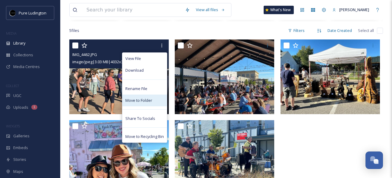
click at [147, 103] on span "Move to Folder" at bounding box center [138, 101] width 27 height 6
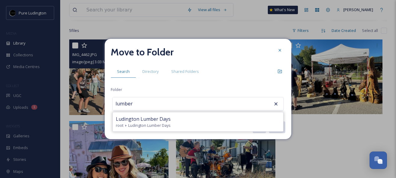
click at [187, 116] on div "Ludington Lumber Days" at bounding box center [198, 118] width 164 height 7
type input "Ludington Lumber Days"
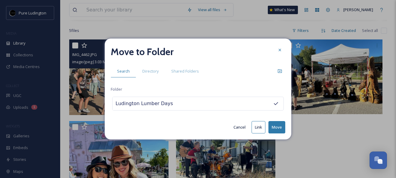
click at [277, 124] on button "Move" at bounding box center [277, 127] width 17 height 12
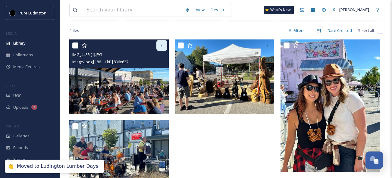
click at [158, 51] on div at bounding box center [161, 45] width 11 height 11
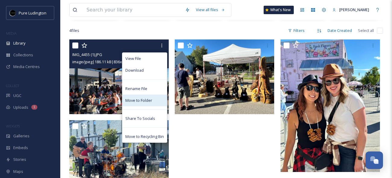
click at [149, 103] on span "Move to Folder" at bounding box center [138, 101] width 27 height 6
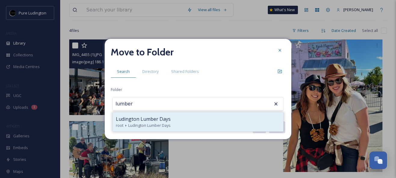
click at [146, 116] on span "Ludington Lumber Days" at bounding box center [143, 118] width 55 height 7
type input "Ludington Lumber Days"
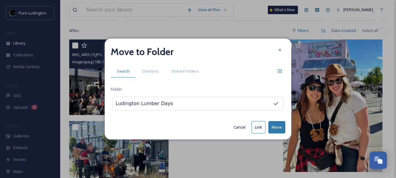
click at [275, 124] on button "Move" at bounding box center [277, 127] width 17 height 12
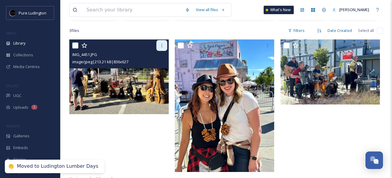
click at [160, 48] on icon at bounding box center [161, 45] width 5 height 5
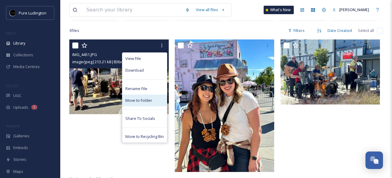
click at [153, 101] on div "Move to Folder" at bounding box center [144, 101] width 45 height 12
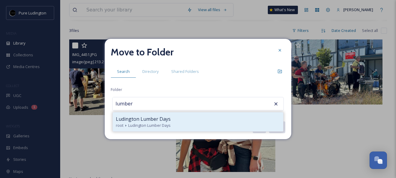
click at [222, 123] on div "root Ludington Lumber Days" at bounding box center [198, 126] width 164 height 6
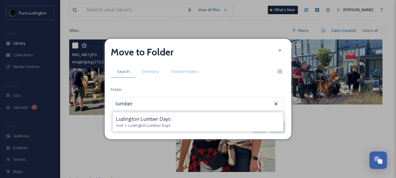
type input "Ludington Lumber Days"
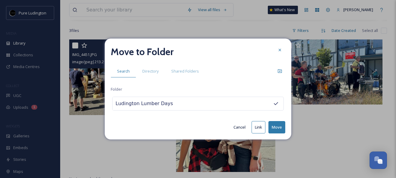
click at [278, 127] on button "Move" at bounding box center [277, 127] width 17 height 12
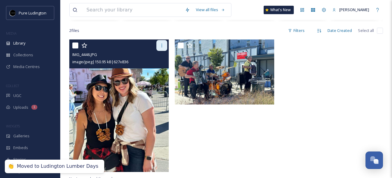
click at [161, 48] on icon at bounding box center [161, 45] width 5 height 5
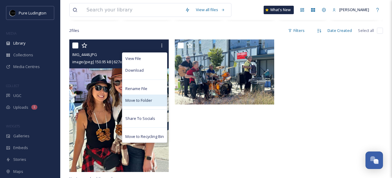
click at [149, 103] on span "Move to Folder" at bounding box center [138, 101] width 27 height 6
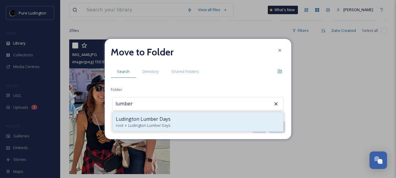
click at [203, 125] on div "root Ludington Lumber Days" at bounding box center [198, 126] width 164 height 6
type input "Ludington Lumber Days"
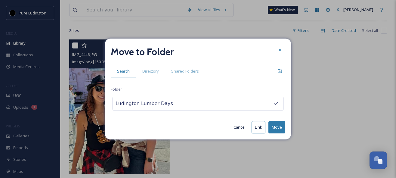
click at [275, 126] on button "Move" at bounding box center [277, 127] width 17 height 12
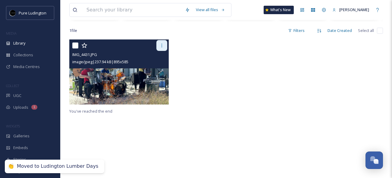
click at [163, 48] on icon at bounding box center [161, 45] width 5 height 5
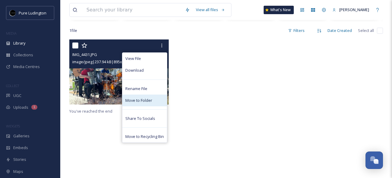
click at [154, 101] on div "Move to Folder" at bounding box center [144, 101] width 45 height 12
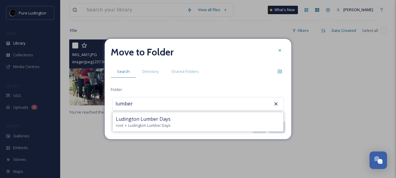
click at [187, 120] on div "Ludington Lumber Days" at bounding box center [198, 118] width 164 height 7
type input "Ludington Lumber Days"
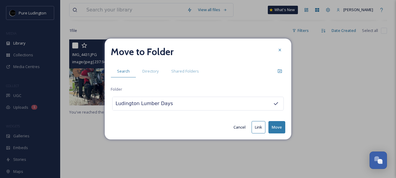
click at [274, 128] on button "Move" at bounding box center [277, 127] width 17 height 12
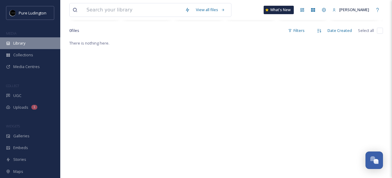
click at [17, 48] on div "Library" at bounding box center [30, 43] width 60 height 12
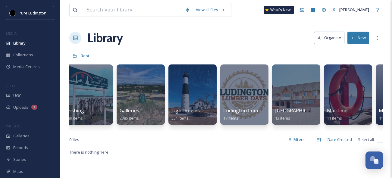
scroll to position [0, 531]
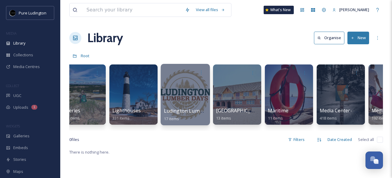
click at [181, 100] on div at bounding box center [184, 94] width 49 height 61
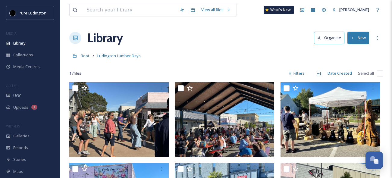
click at [380, 72] on input "checkbox" at bounding box center [380, 73] width 6 height 6
checkbox input "true"
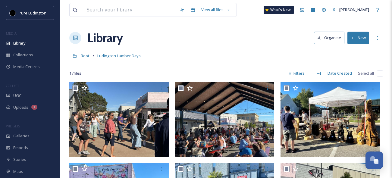
checkbox input "true"
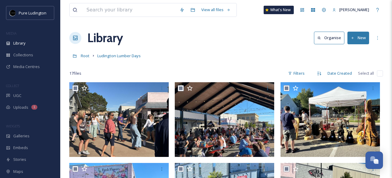
checkbox input "true"
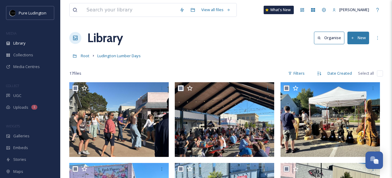
checkbox input "true"
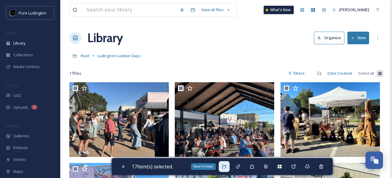
click at [225, 166] on icon at bounding box center [224, 166] width 5 height 5
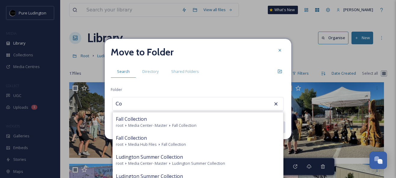
type input "C"
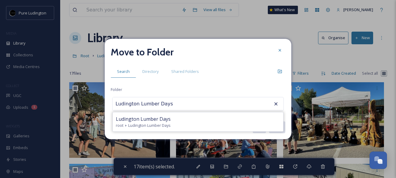
type input "Ludington Lumber Days"
click at [275, 102] on icon at bounding box center [276, 104] width 6 height 6
click at [222, 82] on div "Move to Folder Search Directory Shared Folders Folder Ludington Lumber Days Lud…" at bounding box center [198, 89] width 187 height 101
click at [282, 49] on icon at bounding box center [280, 50] width 5 height 5
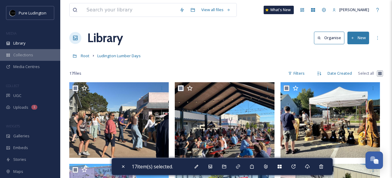
click at [22, 53] on span "Collections" at bounding box center [23, 55] width 20 height 6
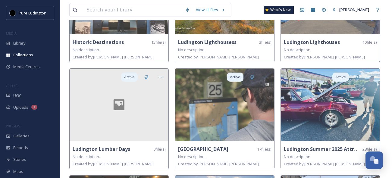
scroll to position [251, 0]
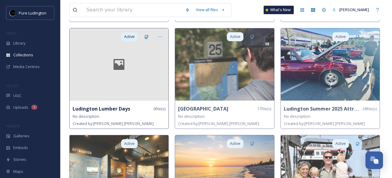
click at [109, 81] on div at bounding box center [119, 64] width 99 height 72
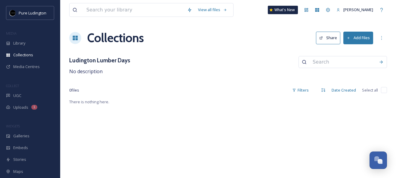
click at [355, 36] on button "Add Files" at bounding box center [358, 38] width 30 height 12
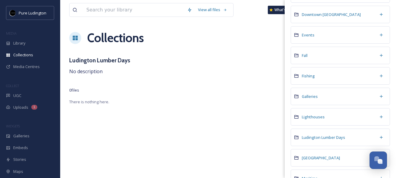
scroll to position [200, 0]
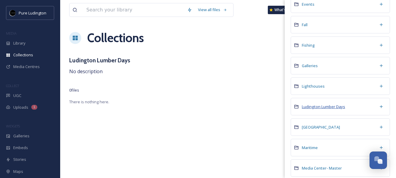
click at [315, 109] on span "Ludington Lumber Days" at bounding box center [323, 106] width 43 height 5
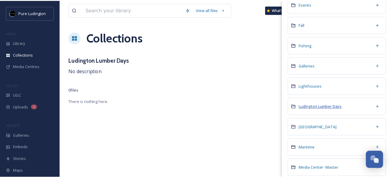
scroll to position [0, 0]
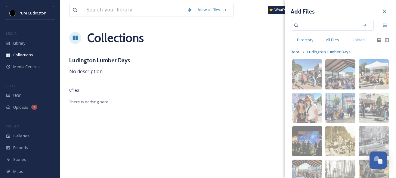
click at [337, 42] on span "All Files" at bounding box center [332, 40] width 13 height 6
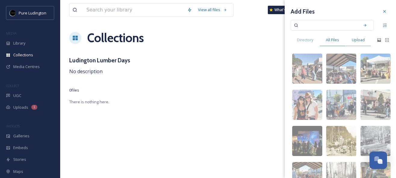
click at [360, 40] on span "Upload" at bounding box center [358, 40] width 13 height 6
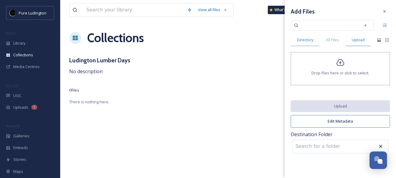
click at [312, 40] on span "Directory" at bounding box center [305, 40] width 16 height 6
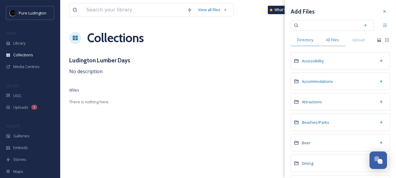
click at [333, 41] on span "All Files" at bounding box center [332, 40] width 13 height 6
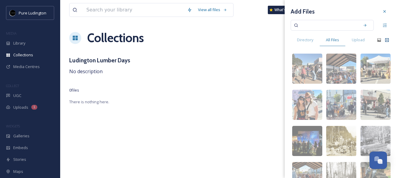
click at [385, 40] on icon at bounding box center [387, 40] width 4 height 4
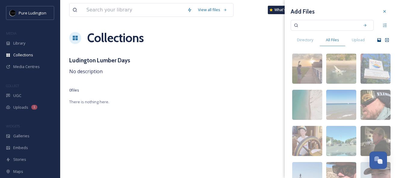
click at [377, 41] on icon at bounding box center [379, 40] width 5 height 5
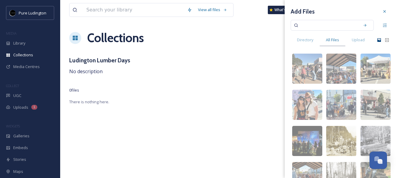
click at [336, 43] on div "All Files" at bounding box center [333, 40] width 26 height 12
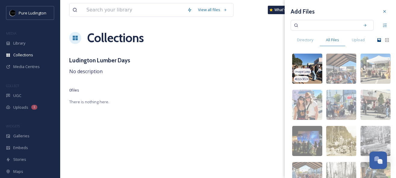
click at [306, 73] on span "image/jpeg" at bounding box center [303, 72] width 16 height 4
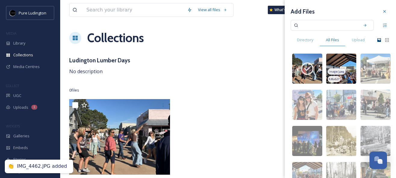
click at [334, 67] on img at bounding box center [341, 69] width 30 height 30
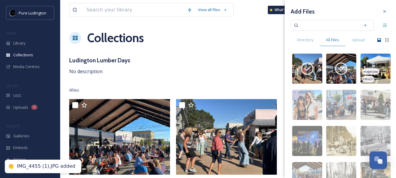
click at [362, 66] on img at bounding box center [376, 69] width 30 height 30
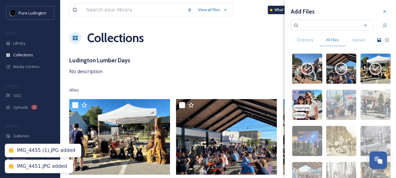
click at [300, 104] on img at bounding box center [307, 105] width 30 height 30
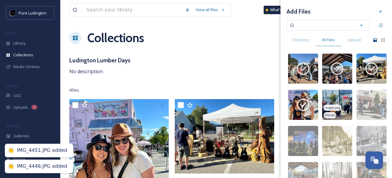
click at [339, 99] on img at bounding box center [337, 105] width 30 height 30
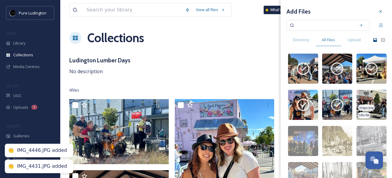
click at [365, 100] on img at bounding box center [371, 105] width 30 height 30
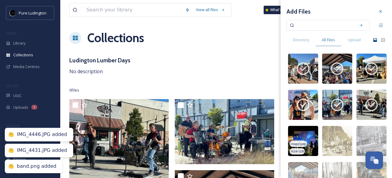
click at [294, 144] on span "image/jpeg" at bounding box center [298, 144] width 16 height 4
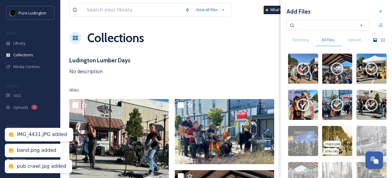
click at [334, 137] on img at bounding box center [337, 141] width 30 height 30
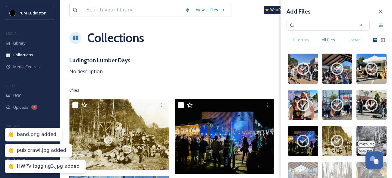
click at [360, 135] on img at bounding box center [371, 141] width 30 height 30
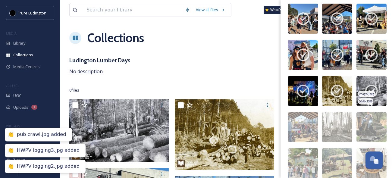
scroll to position [78, 0]
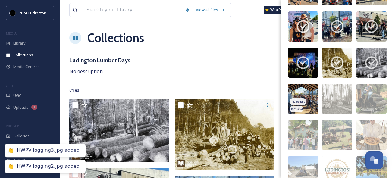
click at [297, 95] on img at bounding box center [303, 99] width 30 height 30
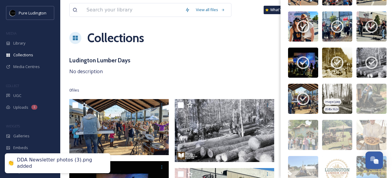
click at [336, 94] on img at bounding box center [337, 99] width 30 height 30
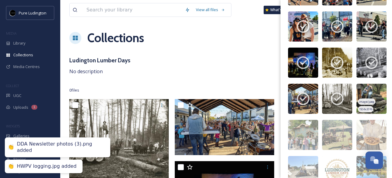
click at [364, 96] on img at bounding box center [371, 99] width 30 height 30
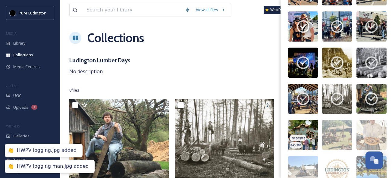
click at [307, 129] on img at bounding box center [303, 135] width 30 height 30
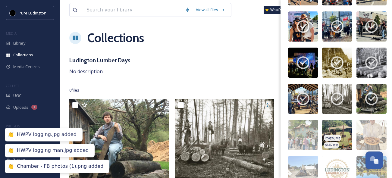
click at [336, 131] on img at bounding box center [337, 135] width 30 height 30
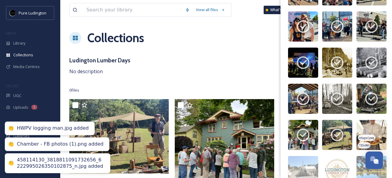
click at [364, 131] on img at bounding box center [371, 135] width 30 height 30
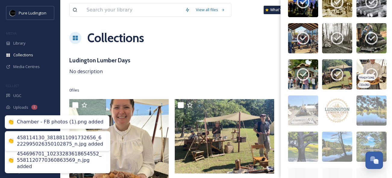
scroll to position [167, 0]
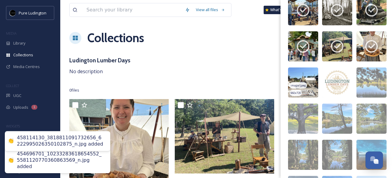
click at [300, 81] on img at bounding box center [303, 82] width 30 height 30
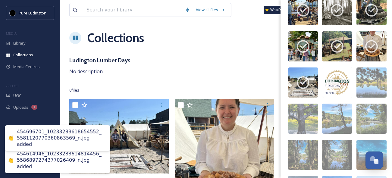
click at [327, 82] on div "image/png" at bounding box center [331, 85] width 17 height 6
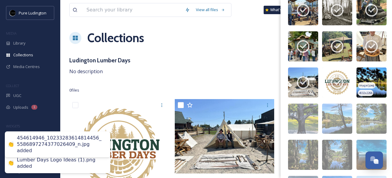
click at [358, 79] on img at bounding box center [371, 82] width 30 height 30
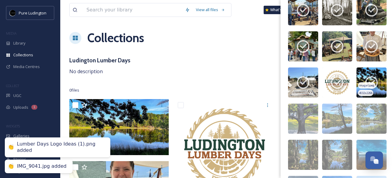
click at [369, 81] on icon at bounding box center [371, 82] width 15 height 15
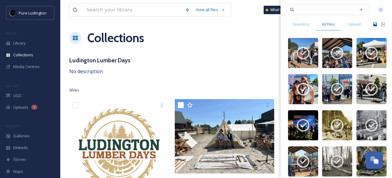
scroll to position [0, 0]
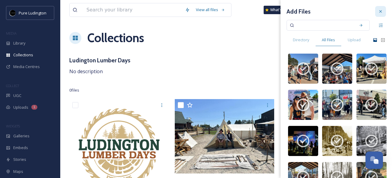
click at [379, 11] on icon at bounding box center [380, 11] width 2 height 2
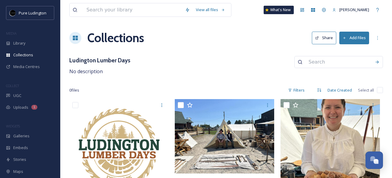
click at [318, 39] on icon at bounding box center [317, 38] width 4 height 4
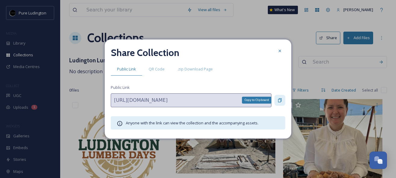
click at [279, 100] on icon at bounding box center [280, 100] width 5 height 5
click at [278, 51] on icon at bounding box center [280, 50] width 5 height 5
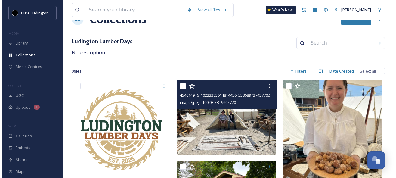
scroll to position [19, 0]
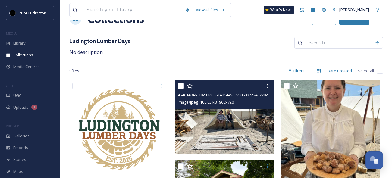
click at [201, 128] on img at bounding box center [224, 117] width 99 height 75
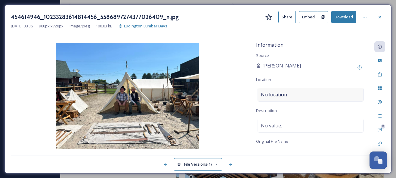
scroll to position [11, 0]
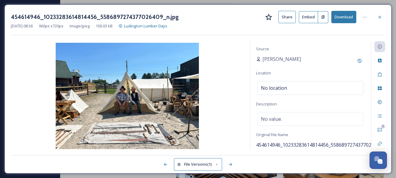
click at [298, 141] on span "454614946_10233283614814456_5586897274377026409_n.jpg" at bounding box center [325, 144] width 139 height 7
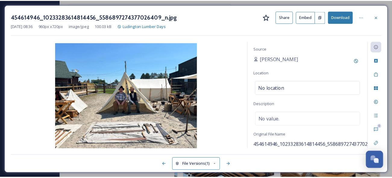
scroll to position [7, 0]
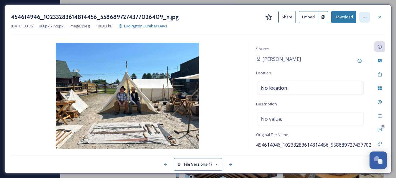
click at [364, 17] on icon at bounding box center [364, 17] width 5 height 5
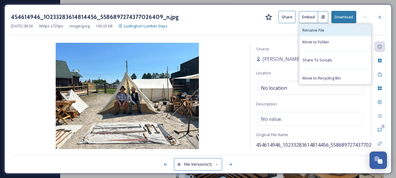
click at [351, 30] on div "Rename File" at bounding box center [336, 30] width 72 height 12
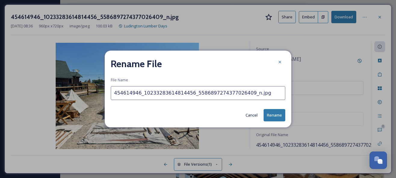
click at [141, 93] on input "454614946_10233283614814456_5586897274377026409_n.jpg" at bounding box center [198, 93] width 175 height 14
click at [249, 114] on button "Cancel" at bounding box center [252, 115] width 18 height 12
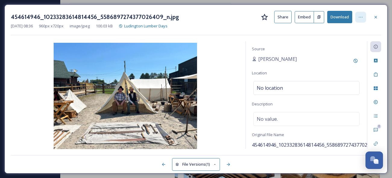
click at [359, 18] on icon at bounding box center [360, 17] width 5 height 5
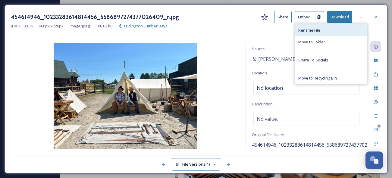
click at [331, 31] on div "Rename File" at bounding box center [331, 30] width 72 height 12
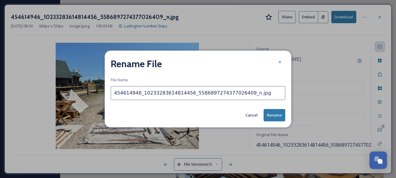
click at [123, 94] on input "454614946_10233283614814456_5586897274377026409_n.jpg" at bounding box center [198, 93] width 175 height 14
click at [131, 92] on input "Lumber Reenactment" at bounding box center [198, 93] width 175 height 14
click at [146, 91] on input "Lumber Camp Reenactment" at bounding box center [198, 93] width 175 height 14
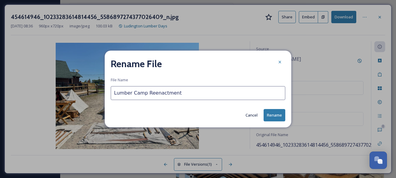
click at [146, 91] on input "Lumber Camp Reenactment" at bounding box center [198, 93] width 175 height 14
type input "Lumber Camp Reenactment"
click at [274, 111] on button "Rename" at bounding box center [275, 115] width 22 height 12
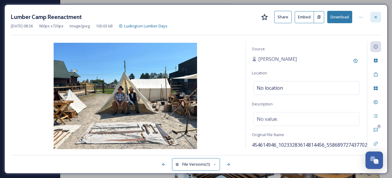
click at [375, 16] on icon at bounding box center [375, 17] width 5 height 5
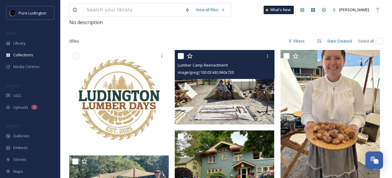
scroll to position [48, 0]
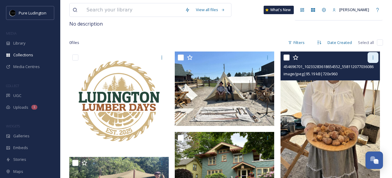
click at [370, 59] on icon at bounding box center [372, 57] width 5 height 5
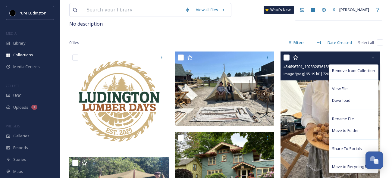
click at [303, 96] on img at bounding box center [329, 117] width 99 height 132
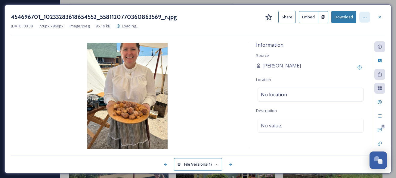
click at [364, 16] on icon at bounding box center [364, 17] width 5 height 5
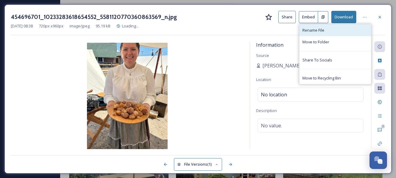
click at [322, 31] on span "Rename File" at bounding box center [314, 30] width 22 height 6
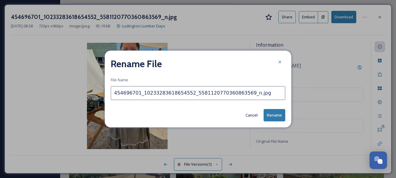
click at [143, 92] on input "454696701_10233283618654552_5581120770360863569_n.jpg" at bounding box center [198, 93] width 175 height 14
paste input "Lumber Camp Reenactment"
type input "Lumber Camp Reenactment"
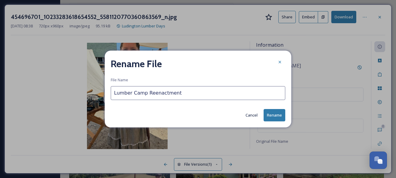
click at [275, 114] on button "Rename" at bounding box center [275, 115] width 22 height 12
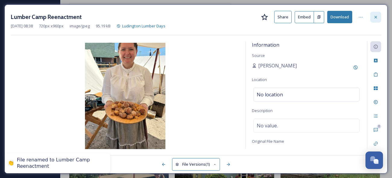
click at [376, 19] on icon at bounding box center [375, 17] width 5 height 5
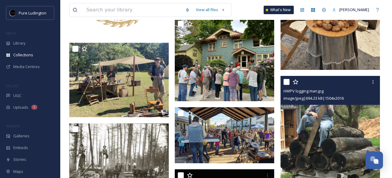
scroll to position [160, 0]
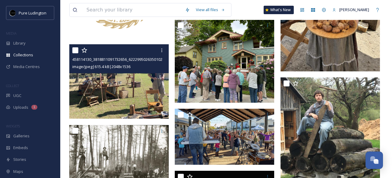
click at [137, 70] on div "458114130_3818811091732656_6222995026350102875_n.jpg image/jpeg | 615.4 kB | 20…" at bounding box center [118, 58] width 99 height 29
click at [148, 96] on img at bounding box center [118, 81] width 99 height 75
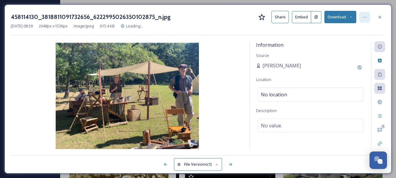
click at [364, 17] on icon at bounding box center [364, 17] width 5 height 5
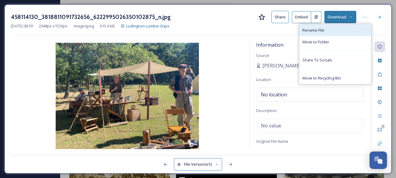
click at [332, 30] on div "Rename File" at bounding box center [336, 30] width 72 height 12
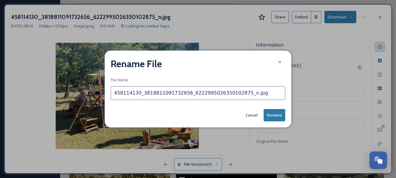
click at [185, 96] on input "458114130_3818811091732656_6222995026350102875_n.jpg" at bounding box center [198, 93] width 175 height 14
paste input "Lumber Camp Reenactment"
type input "Lumber Camp Reenactment"
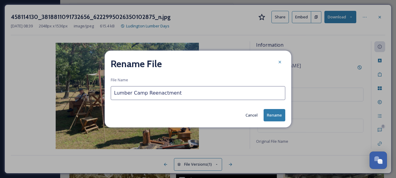
click at [276, 111] on button "Rename" at bounding box center [275, 115] width 22 height 12
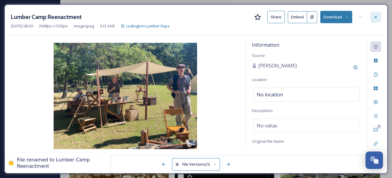
click at [379, 18] on div at bounding box center [375, 17] width 11 height 11
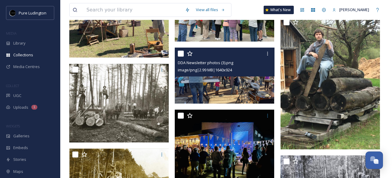
scroll to position [221, 0]
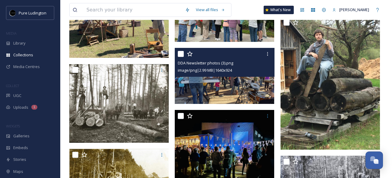
click at [235, 80] on img at bounding box center [224, 76] width 99 height 56
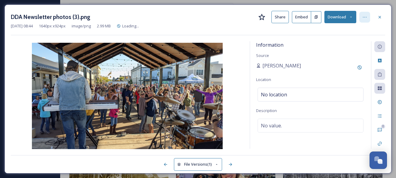
click at [367, 16] on div at bounding box center [364, 17] width 11 height 11
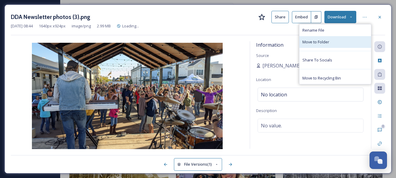
click at [335, 37] on div "Move to Folder" at bounding box center [336, 42] width 72 height 12
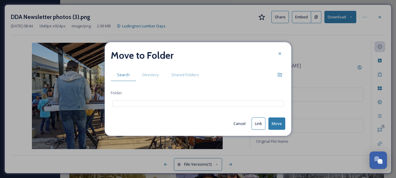
click at [235, 124] on button "Cancel" at bounding box center [240, 124] width 18 height 12
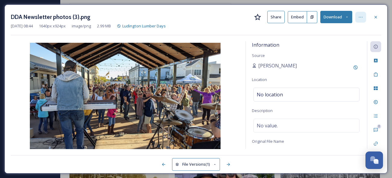
click at [361, 17] on icon at bounding box center [360, 17] width 5 height 5
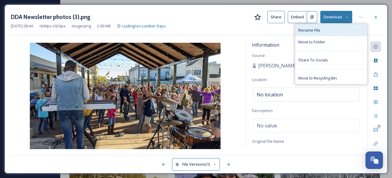
click at [339, 33] on div "Rename File" at bounding box center [331, 30] width 72 height 12
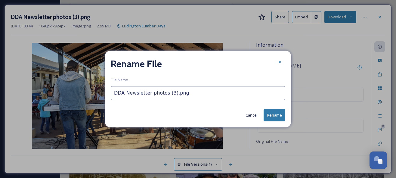
click at [154, 92] on input "DDA Newsletter photos (3).png" at bounding box center [198, 93] width 175 height 14
type input "Beer Garden at Legacy Plaza"
click at [270, 114] on button "Rename" at bounding box center [275, 115] width 22 height 12
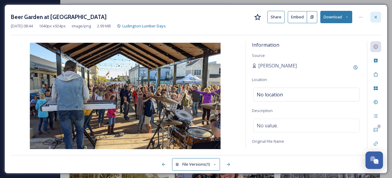
click at [376, 16] on icon at bounding box center [375, 17] width 5 height 5
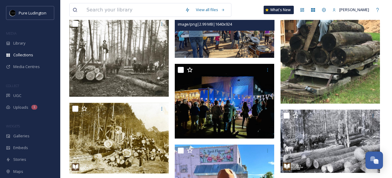
scroll to position [278, 0]
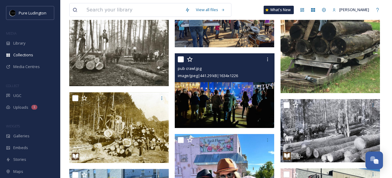
click at [235, 99] on img at bounding box center [224, 90] width 99 height 75
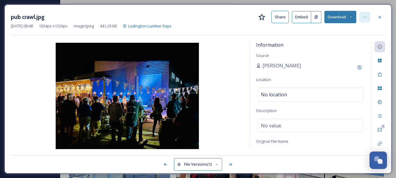
click at [364, 18] on icon at bounding box center [364, 17] width 5 height 5
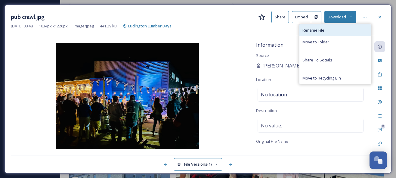
click at [334, 32] on div "Rename File" at bounding box center [336, 30] width 72 height 12
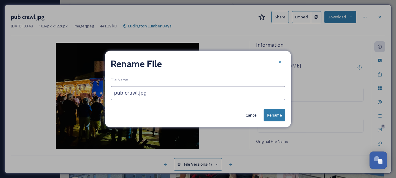
drag, startPoint x: 116, startPoint y: 94, endPoint x: 111, endPoint y: 94, distance: 5.7
click at [111, 94] on input "pub crawl.jpg" at bounding box center [198, 93] width 175 height 14
click at [148, 95] on input "Pub crawl.jpg" at bounding box center [198, 93] width 175 height 14
type input "Pub crawl - Ludington Bay Brewing"
click at [270, 115] on button "Rename" at bounding box center [275, 115] width 22 height 12
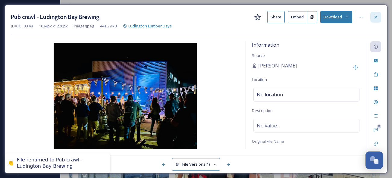
click at [375, 18] on icon at bounding box center [375, 17] width 5 height 5
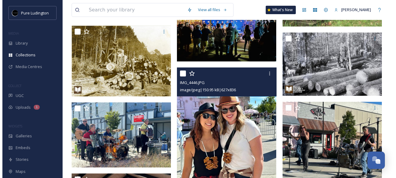
scroll to position [348, 0]
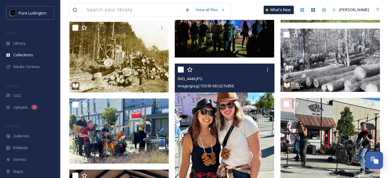
click at [209, 148] on img at bounding box center [224, 130] width 99 height 132
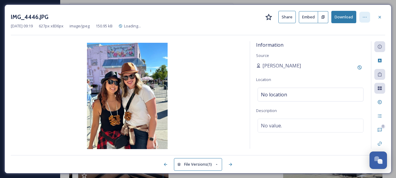
click at [365, 18] on icon at bounding box center [364, 17] width 5 height 5
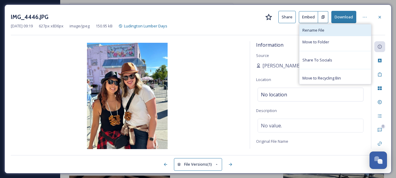
click at [328, 31] on div "Rename File" at bounding box center [336, 30] width 72 height 12
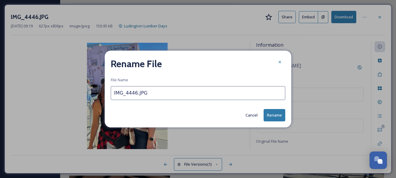
click at [123, 92] on input "IMG_4446.JPG" at bounding box center [198, 93] width 175 height 14
type input "Beer garden at Legacy Plaza"
click at [267, 113] on button "Rename" at bounding box center [275, 115] width 22 height 12
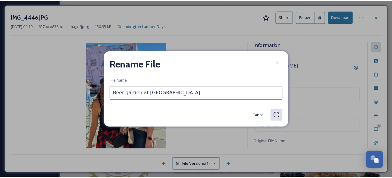
scroll to position [348, 0]
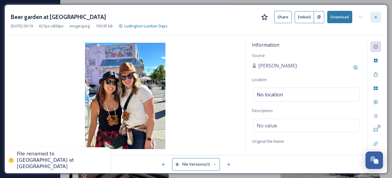
click at [377, 17] on icon at bounding box center [375, 17] width 5 height 5
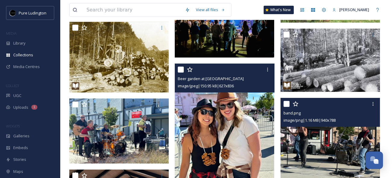
click at [307, 132] on img at bounding box center [329, 139] width 99 height 83
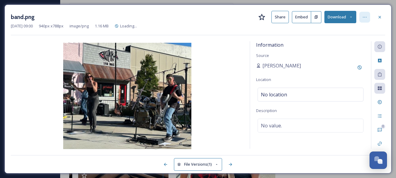
click at [365, 18] on icon at bounding box center [364, 17] width 5 height 5
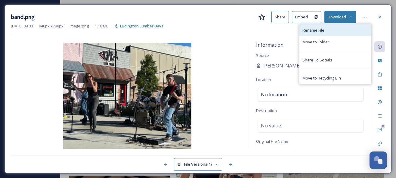
click at [345, 33] on div "Rename File" at bounding box center [336, 30] width 72 height 12
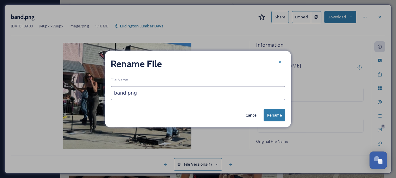
click at [124, 94] on input "band.png" at bounding box center [198, 93] width 175 height 14
type input "Beer Garden - band"
click at [274, 116] on button "Rename" at bounding box center [275, 115] width 22 height 12
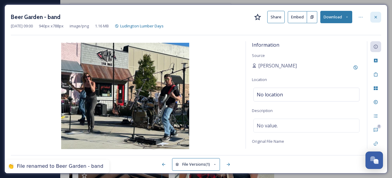
click at [375, 17] on icon at bounding box center [375, 17] width 2 height 2
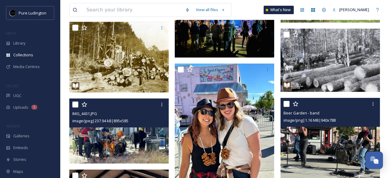
click at [120, 150] on img at bounding box center [118, 130] width 99 height 65
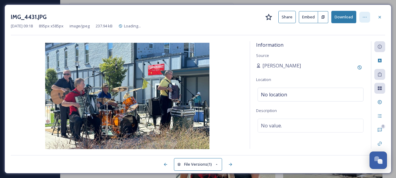
click at [366, 16] on icon at bounding box center [364, 17] width 5 height 5
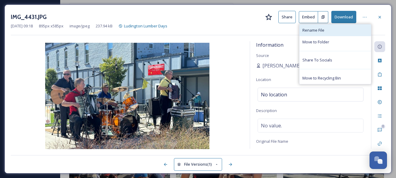
click at [352, 30] on div "Rename File" at bounding box center [336, 30] width 72 height 12
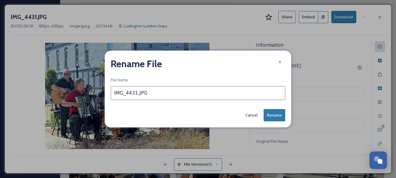
click at [127, 94] on input "IMG_4431.JPG" at bounding box center [198, 93] width 175 height 14
type input "Beer Garden - polka band"
click at [269, 113] on button "Rename" at bounding box center [275, 115] width 22 height 12
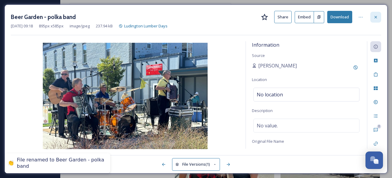
click at [375, 18] on icon at bounding box center [375, 17] width 5 height 5
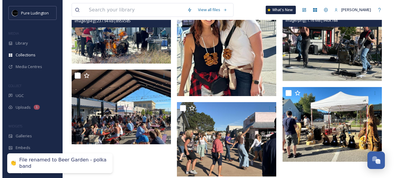
scroll to position [449, 0]
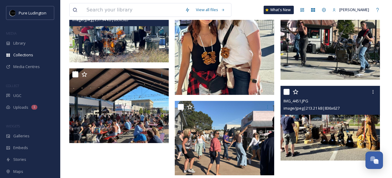
click at [321, 133] on img at bounding box center [329, 123] width 99 height 75
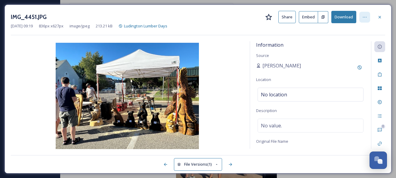
click at [370, 16] on div at bounding box center [364, 17] width 11 height 11
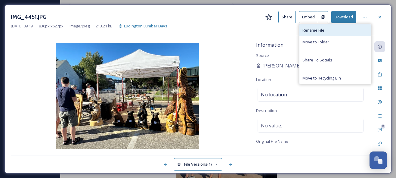
click at [342, 33] on div "Rename File" at bounding box center [336, 30] width 72 height 12
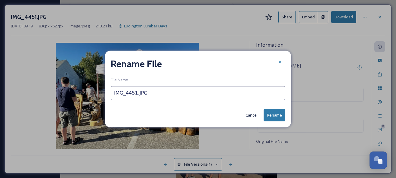
click at [128, 90] on input "IMG_4451.JPG" at bounding box center [198, 93] width 175 height 14
type input "Chainsaw carvings"
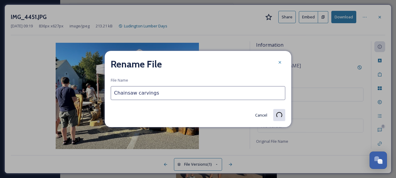
scroll to position [444, 0]
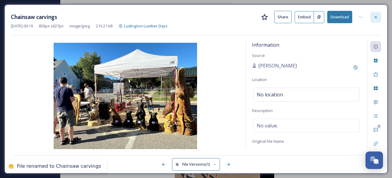
click at [375, 17] on icon at bounding box center [375, 17] width 2 height 2
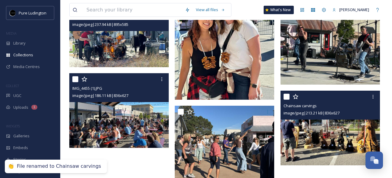
click at [138, 106] on img at bounding box center [118, 110] width 99 height 75
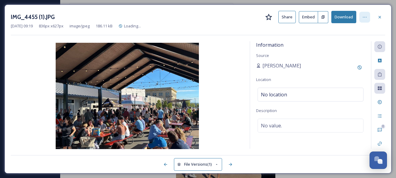
click at [364, 17] on icon at bounding box center [364, 17] width 5 height 5
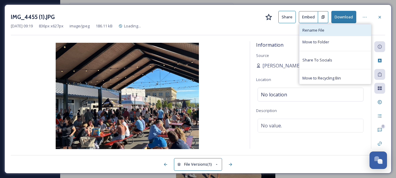
click at [356, 26] on div "Rename File" at bounding box center [336, 30] width 72 height 12
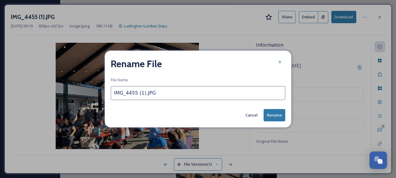
scroll to position [449, 0]
click at [124, 94] on input "IMG_4455 (1).JPG" at bounding box center [198, 93] width 175 height 14
type input "Beer Garden at Legacy Plaza"
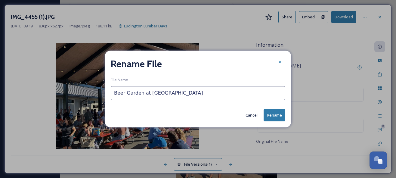
click at [270, 110] on button "Rename" at bounding box center [275, 115] width 22 height 12
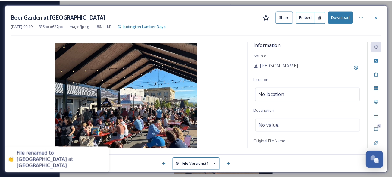
scroll to position [444, 0]
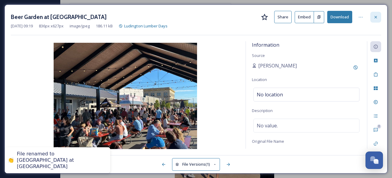
click at [380, 18] on div at bounding box center [375, 17] width 11 height 11
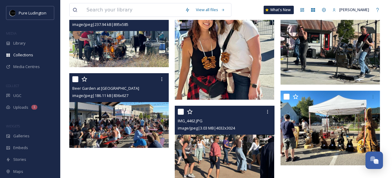
click at [221, 157] on img at bounding box center [224, 143] width 99 height 75
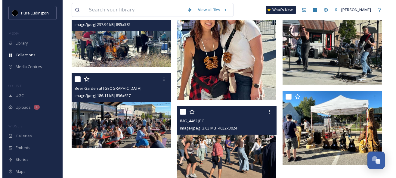
scroll to position [434, 0]
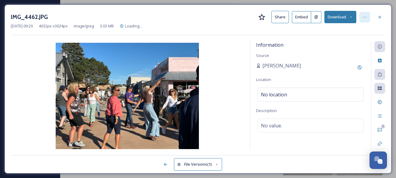
click at [367, 16] on div at bounding box center [364, 17] width 11 height 11
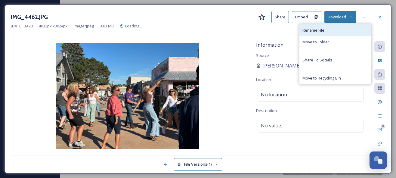
click at [355, 28] on div "Rename File" at bounding box center [336, 30] width 72 height 12
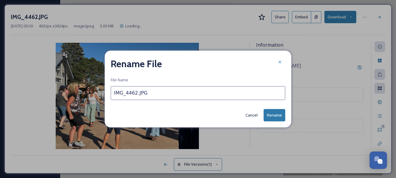
scroll to position [442, 0]
click at [153, 95] on input "IMG_4462.JPG" at bounding box center [198, 93] width 175 height 14
type input "Beer garden - dancing"
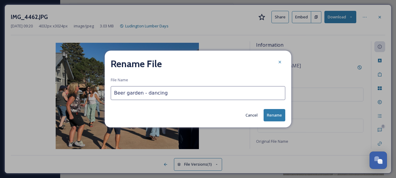
click at [274, 113] on button "Rename" at bounding box center [275, 115] width 22 height 12
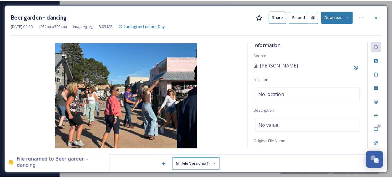
scroll to position [434, 0]
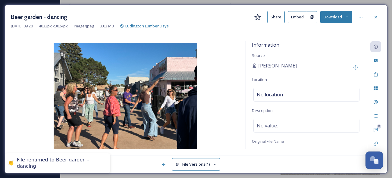
click at [380, 17] on div at bounding box center [375, 17] width 11 height 11
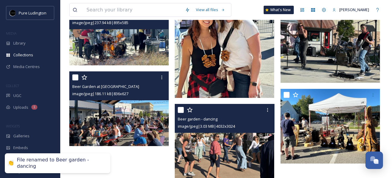
scroll to position [449, 0]
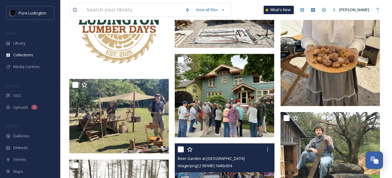
scroll to position [99, 0]
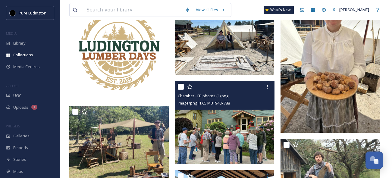
click at [226, 127] on img at bounding box center [224, 122] width 99 height 83
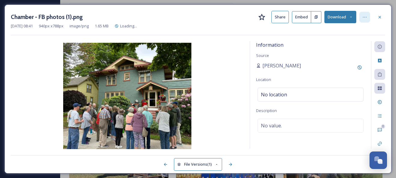
click at [365, 17] on icon at bounding box center [365, 17] width 4 height 1
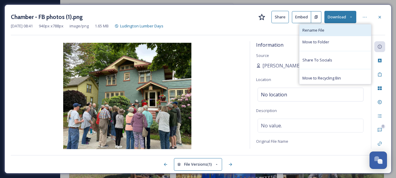
click at [345, 33] on div "Rename File" at bounding box center [336, 30] width 72 height 12
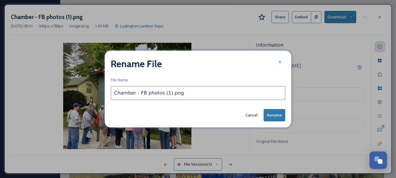
click at [142, 90] on input "Chamber - FB photos (1).png" at bounding box center [198, 93] width 175 height 14
type input "Lumber Baron Home Tours"
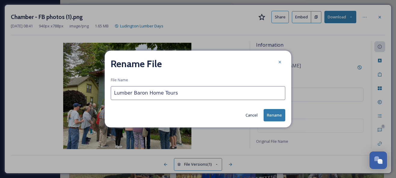
click at [271, 116] on button "Rename" at bounding box center [275, 115] width 22 height 12
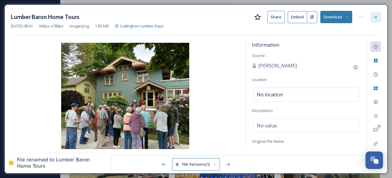
click at [377, 16] on icon at bounding box center [375, 17] width 5 height 5
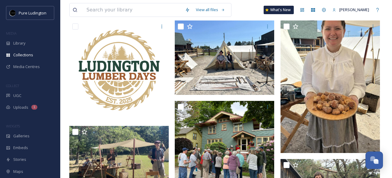
scroll to position [21, 0]
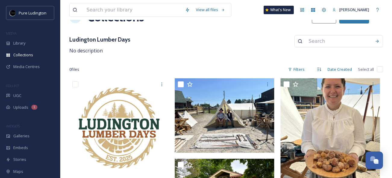
click at [210, 51] on div "Ludington Lumber Days No description" at bounding box center [225, 44] width 313 height 19
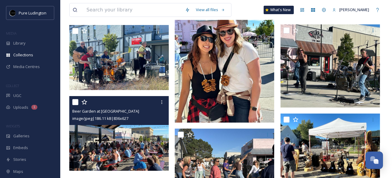
scroll to position [449, 0]
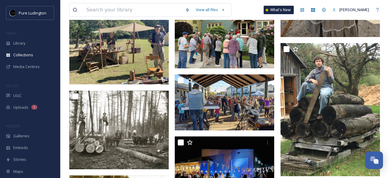
scroll to position [28, 0]
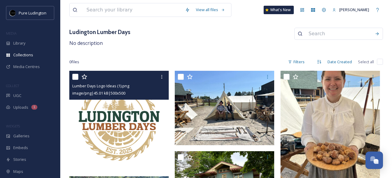
scroll to position [29, 0]
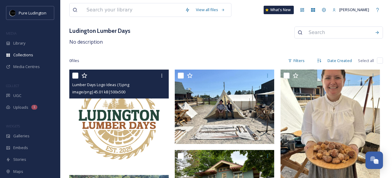
click at [144, 113] on img at bounding box center [118, 119] width 99 height 99
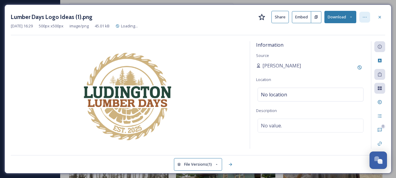
click at [367, 17] on icon at bounding box center [364, 17] width 5 height 5
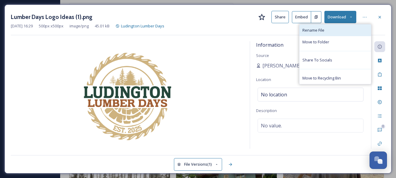
click at [345, 31] on div "Rename File" at bounding box center [336, 30] width 72 height 12
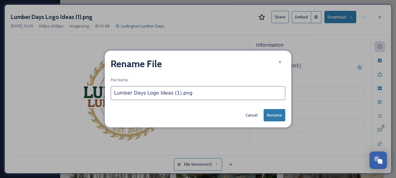
click at [174, 93] on input "Lumber Days Logo Ideas (1).png" at bounding box center [198, 93] width 175 height 14
drag, startPoint x: 156, startPoint y: 94, endPoint x: 202, endPoint y: 94, distance: 45.8
click at [202, 94] on input "Lumber Days Logo Ideas (1).png" at bounding box center [198, 93] width 175 height 14
type input "Lumber Days Logo"
click at [272, 114] on button "Rename" at bounding box center [275, 115] width 22 height 12
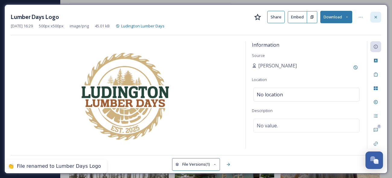
click at [379, 17] on div at bounding box center [375, 17] width 11 height 11
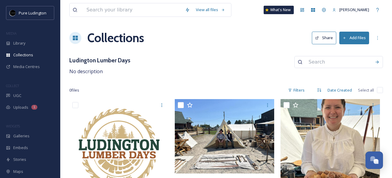
click at [179, 70] on div "Ludington Lumber Days No description" at bounding box center [225, 65] width 313 height 19
click at [176, 69] on div "Ludington Lumber Days No description" at bounding box center [225, 65] width 313 height 19
click at [219, 73] on div "Ludington Lumber Days No description" at bounding box center [225, 65] width 313 height 19
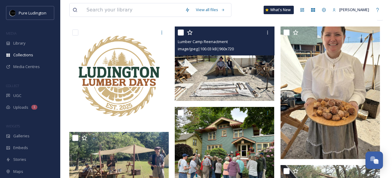
scroll to position [65, 0]
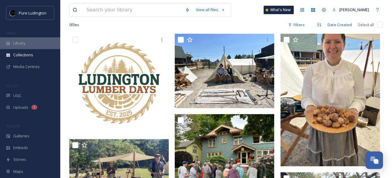
click at [29, 43] on div "Library" at bounding box center [30, 43] width 60 height 12
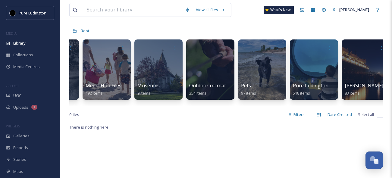
scroll to position [0, 856]
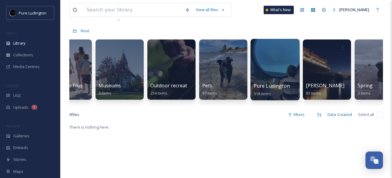
click at [260, 64] on div at bounding box center [274, 69] width 49 height 61
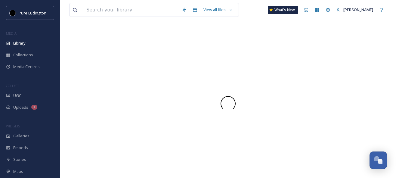
click at [260, 64] on div at bounding box center [228, 103] width 318 height 149
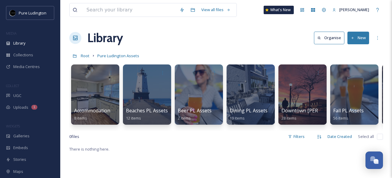
click at [262, 51] on div "Root Pure Ludington Assets" at bounding box center [225, 55] width 313 height 11
click at [359, 40] on button "New" at bounding box center [358, 38] width 22 height 12
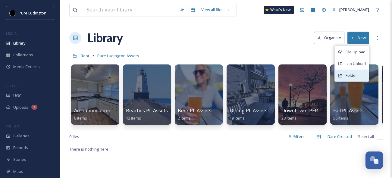
click at [348, 74] on span "Folder" at bounding box center [350, 76] width 11 height 6
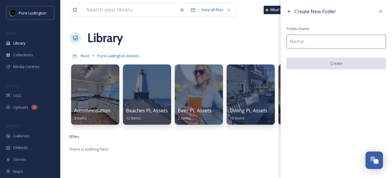
click at [326, 39] on input at bounding box center [335, 42] width 99 height 14
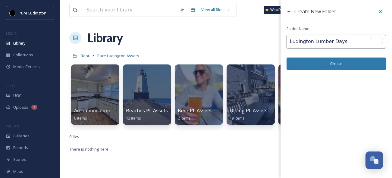
type input "Ludington Lumber Days"
click at [335, 61] on button "Create" at bounding box center [335, 63] width 99 height 12
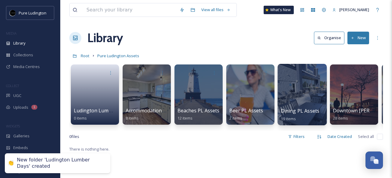
scroll to position [0, 1]
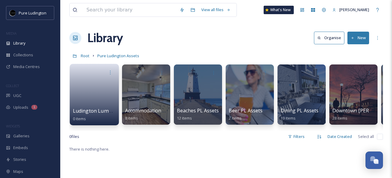
click at [86, 113] on span "Ludington Lumber Days" at bounding box center [101, 110] width 56 height 7
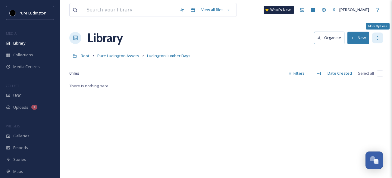
click at [375, 41] on div "More Options" at bounding box center [377, 38] width 11 height 11
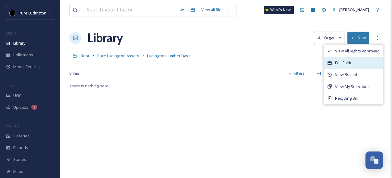
click at [361, 57] on div "Edit Folder" at bounding box center [353, 63] width 58 height 12
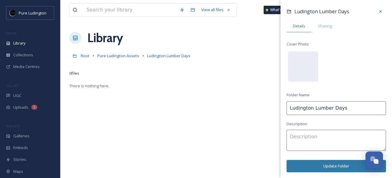
click at [346, 110] on input "Ludington Lumber Days" at bounding box center [335, 108] width 99 height 14
type input "Ludington Lumber Days PL Assets"
click at [318, 167] on button "Update Folder" at bounding box center [335, 166] width 99 height 12
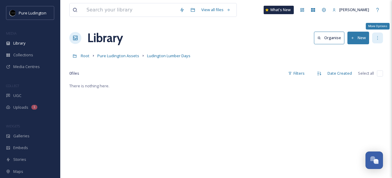
click at [378, 40] on icon at bounding box center [377, 38] width 5 height 5
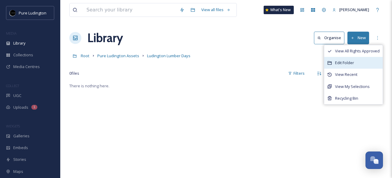
click at [352, 64] on span "Edit Folder" at bounding box center [344, 63] width 19 height 6
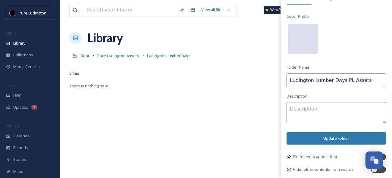
scroll to position [26, 0]
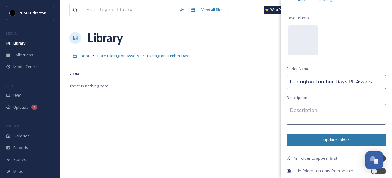
click at [222, 128] on div "There is nothing here." at bounding box center [225, 171] width 313 height 178
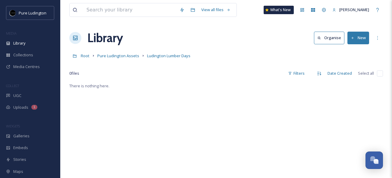
click at [222, 128] on div "There is nothing here." at bounding box center [225, 171] width 313 height 178
click at [355, 39] on button "New" at bounding box center [358, 38] width 22 height 12
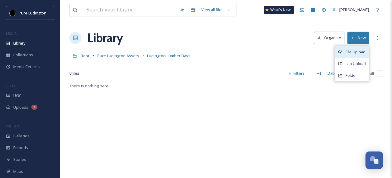
click at [345, 54] on div "File Upload" at bounding box center [351, 52] width 34 height 12
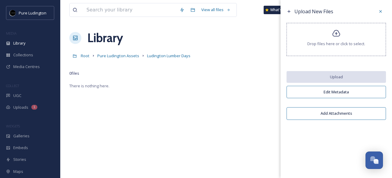
click at [330, 41] on div "Drop files here or click to select." at bounding box center [335, 39] width 99 height 33
click at [381, 13] on icon at bounding box center [380, 11] width 5 height 5
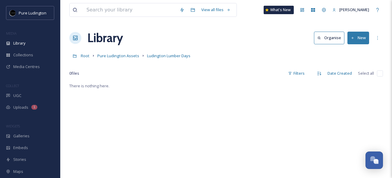
click at [187, 142] on div "There is nothing here." at bounding box center [225, 171] width 313 height 178
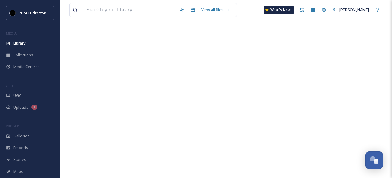
scroll to position [0, 0]
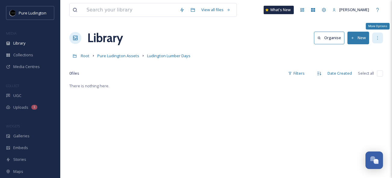
click at [375, 37] on icon at bounding box center [377, 38] width 5 height 5
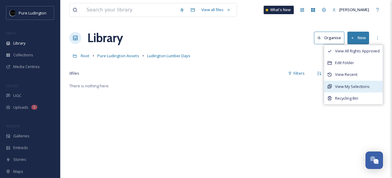
click at [350, 89] on span "View My Selections" at bounding box center [352, 87] width 35 height 6
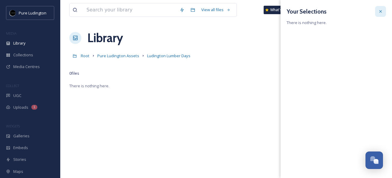
click at [380, 11] on icon at bounding box center [380, 11] width 2 height 2
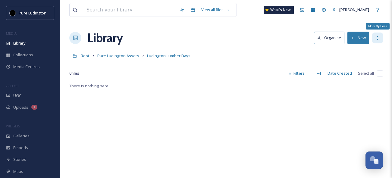
click at [377, 36] on icon at bounding box center [377, 38] width 5 height 5
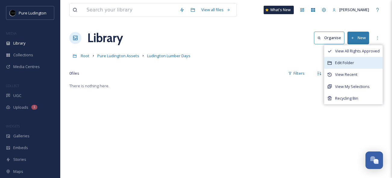
click at [360, 63] on div "Edit Folder" at bounding box center [353, 63] width 58 height 12
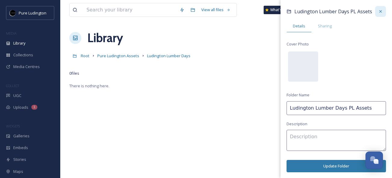
click at [378, 14] on icon at bounding box center [380, 11] width 5 height 5
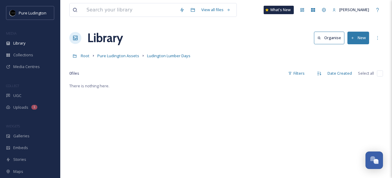
click at [250, 88] on div "There is nothing here." at bounding box center [225, 171] width 313 height 178
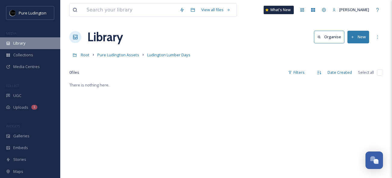
click at [28, 45] on div "Library" at bounding box center [30, 43] width 60 height 12
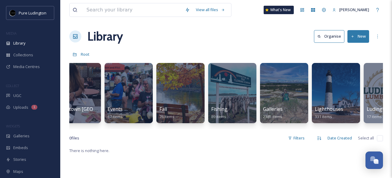
scroll to position [0, 368]
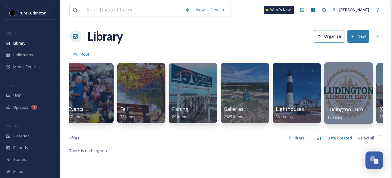
click at [328, 105] on div at bounding box center [348, 92] width 49 height 61
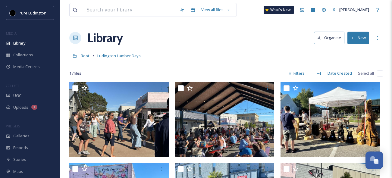
click at [238, 52] on div "Root Ludington Lumber Days" at bounding box center [225, 55] width 313 height 11
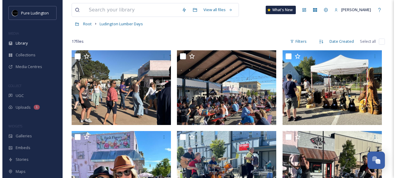
scroll to position [33, 0]
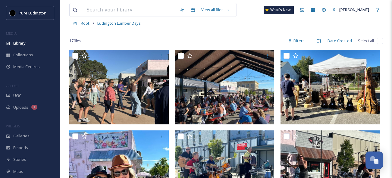
click at [380, 40] on input "checkbox" at bounding box center [380, 41] width 6 height 6
checkbox input "true"
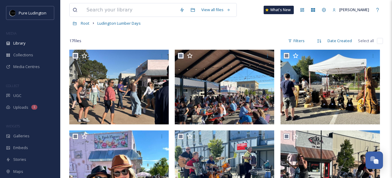
checkbox input "true"
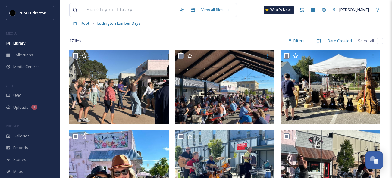
checkbox input "true"
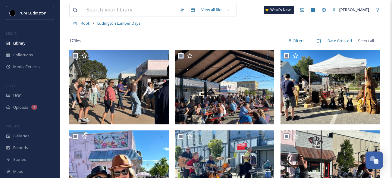
checkbox input "true"
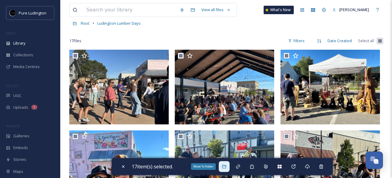
click at [226, 168] on icon at bounding box center [224, 166] width 5 height 5
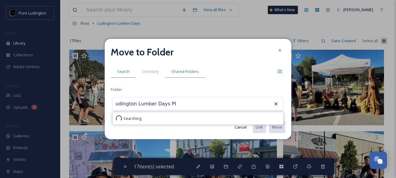
scroll to position [0, 5]
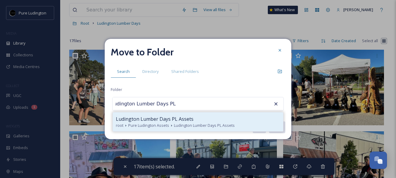
click at [185, 120] on span "Ludington Lumber Days PL Assets" at bounding box center [155, 118] width 78 height 7
type input "Ludington Lumber Days PL Assets"
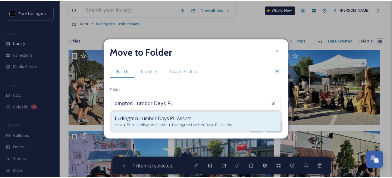
scroll to position [0, 0]
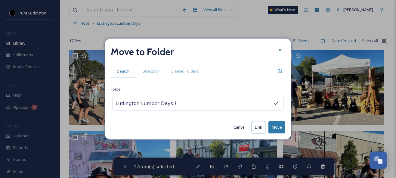
click at [275, 124] on button "Move" at bounding box center [277, 127] width 17 height 12
checkbox input "false"
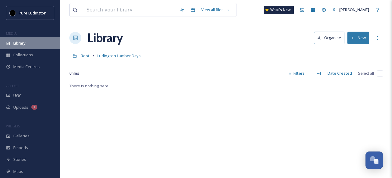
click at [33, 43] on div "Library" at bounding box center [30, 43] width 60 height 12
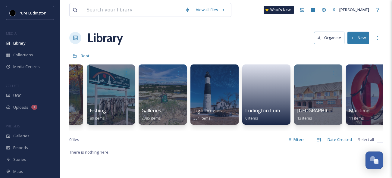
scroll to position [0, 474]
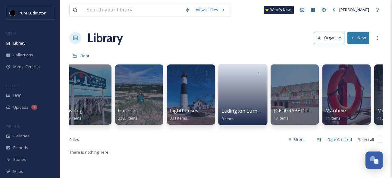
click at [247, 80] on link at bounding box center [242, 92] width 43 height 29
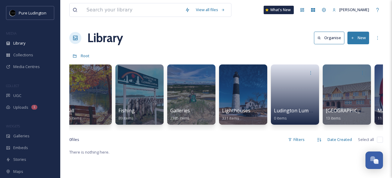
scroll to position [0, 474]
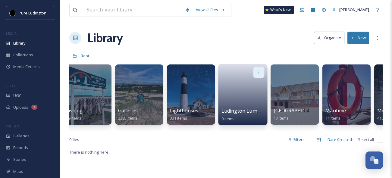
click at [259, 71] on icon at bounding box center [258, 72] width 5 height 5
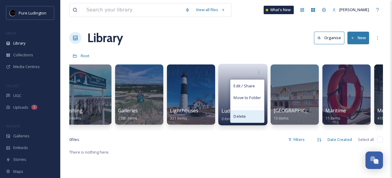
click at [239, 116] on span "Delete" at bounding box center [239, 116] width 12 height 6
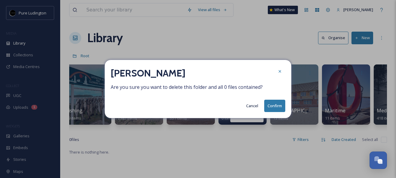
click at [270, 106] on button "Confirm" at bounding box center [274, 106] width 21 height 12
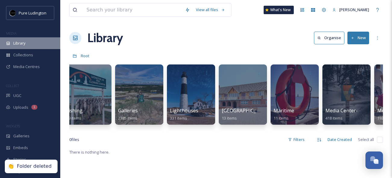
click at [40, 47] on div "Library" at bounding box center [30, 43] width 60 height 12
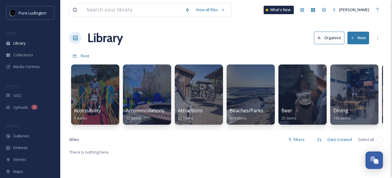
click at [166, 39] on div "Library Organise New" at bounding box center [225, 38] width 313 height 18
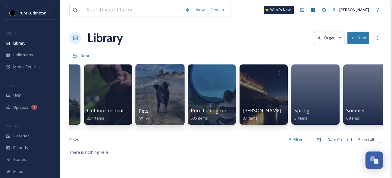
scroll to position [0, 889]
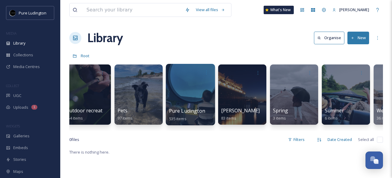
click at [189, 92] on div at bounding box center [190, 94] width 49 height 61
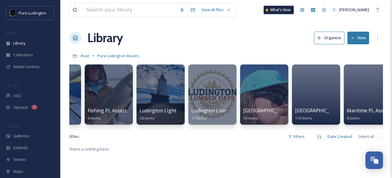
scroll to position [0, 332]
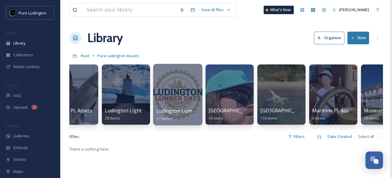
click at [168, 91] on div at bounding box center [177, 94] width 49 height 61
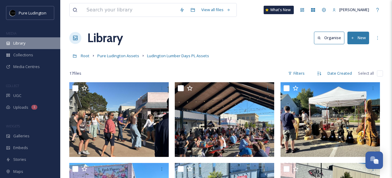
click at [24, 43] on span "Library" at bounding box center [19, 43] width 12 height 6
